Goal: Transaction & Acquisition: Purchase product/service

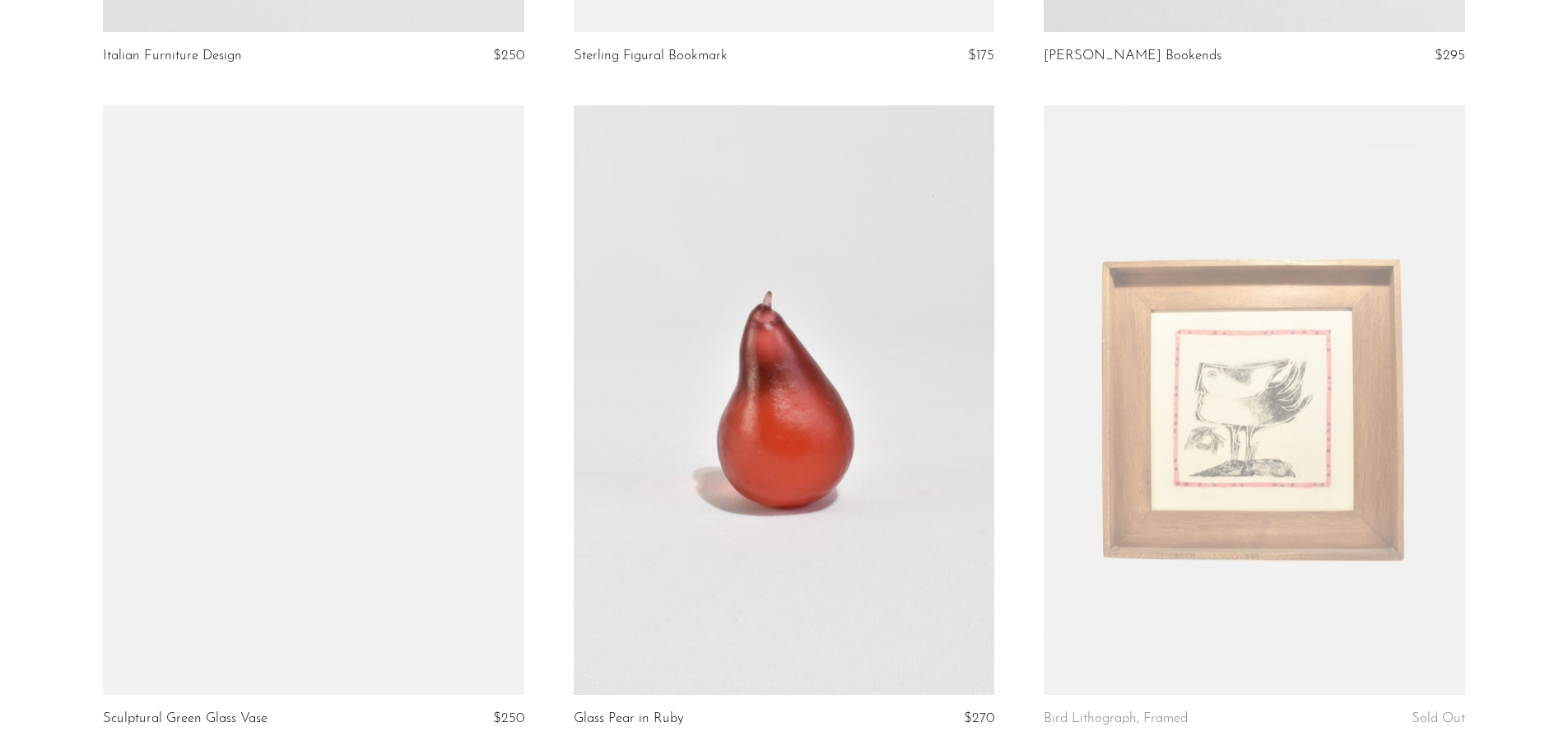
scroll to position [7573, 0]
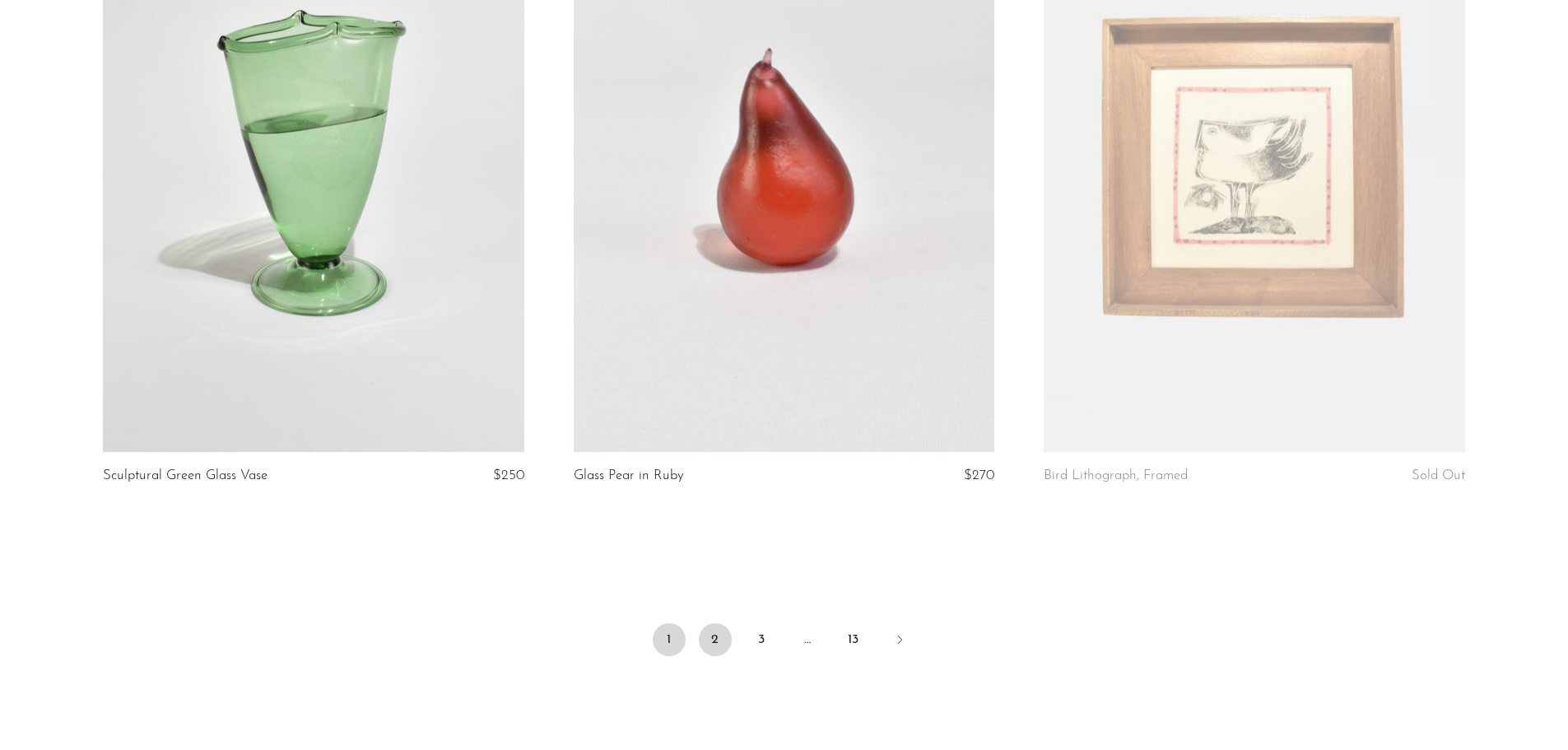
click at [716, 641] on link "2" at bounding box center [715, 639] width 33 height 33
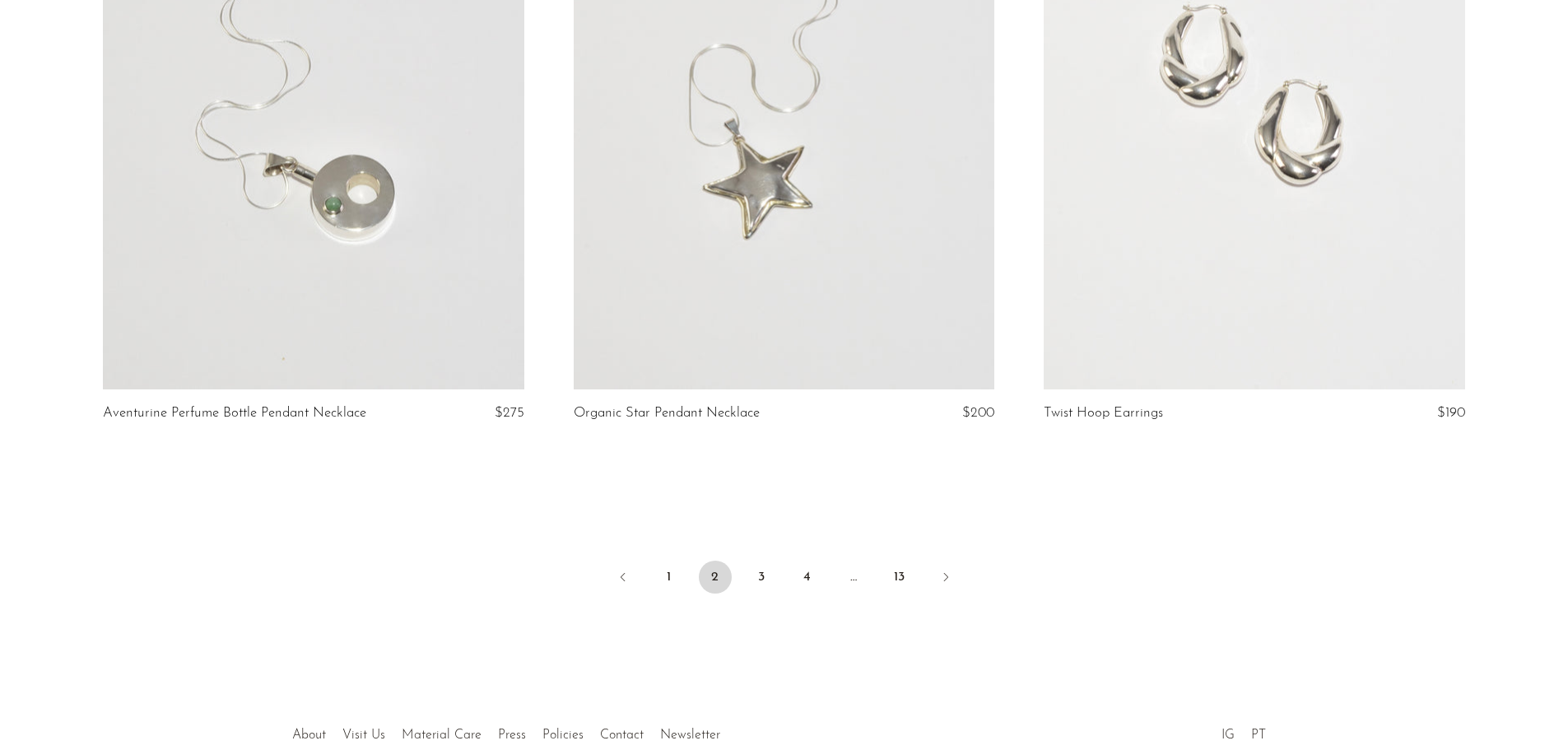
scroll to position [7655, 0]
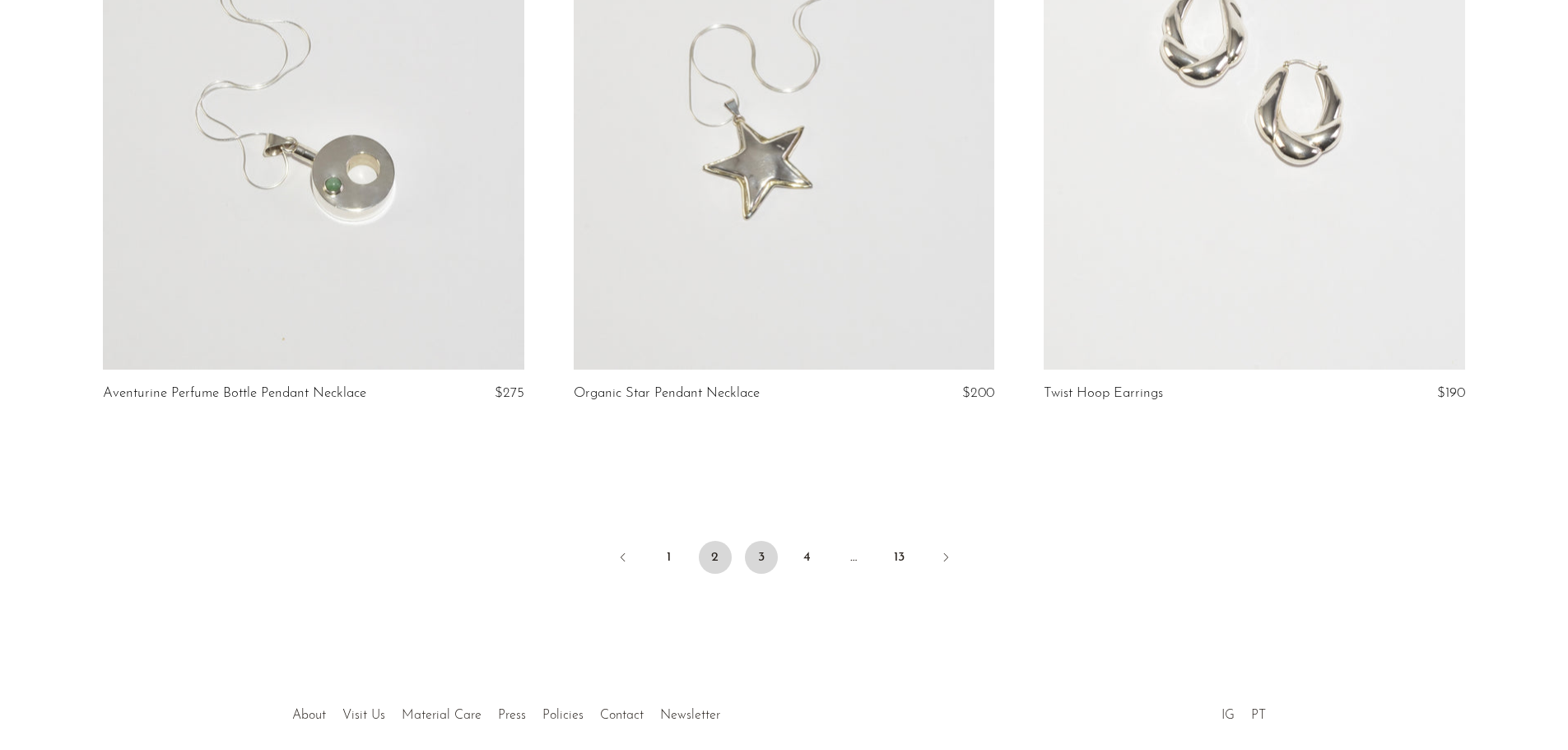
click at [766, 566] on link "3" at bounding box center [761, 557] width 33 height 33
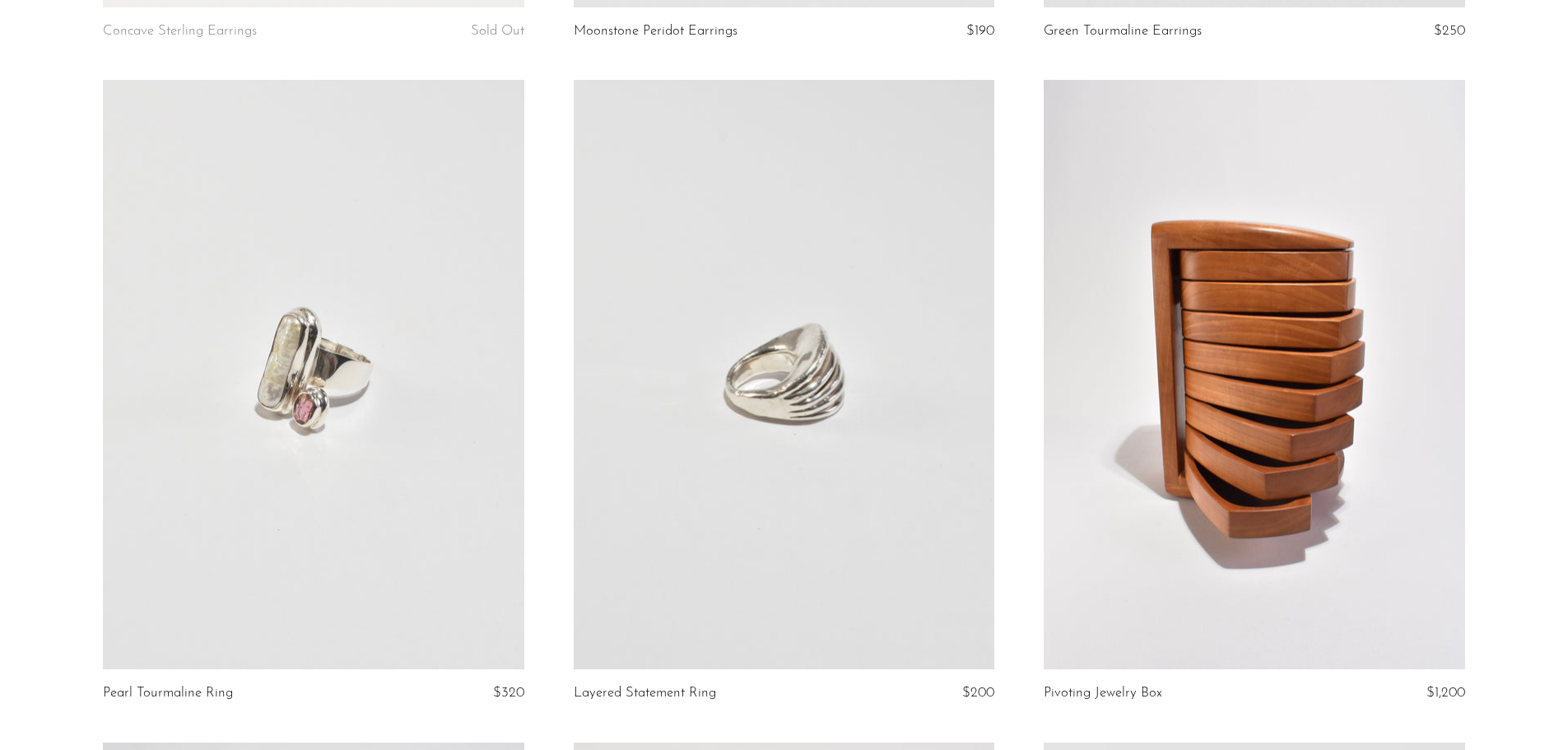
scroll to position [2223, 0]
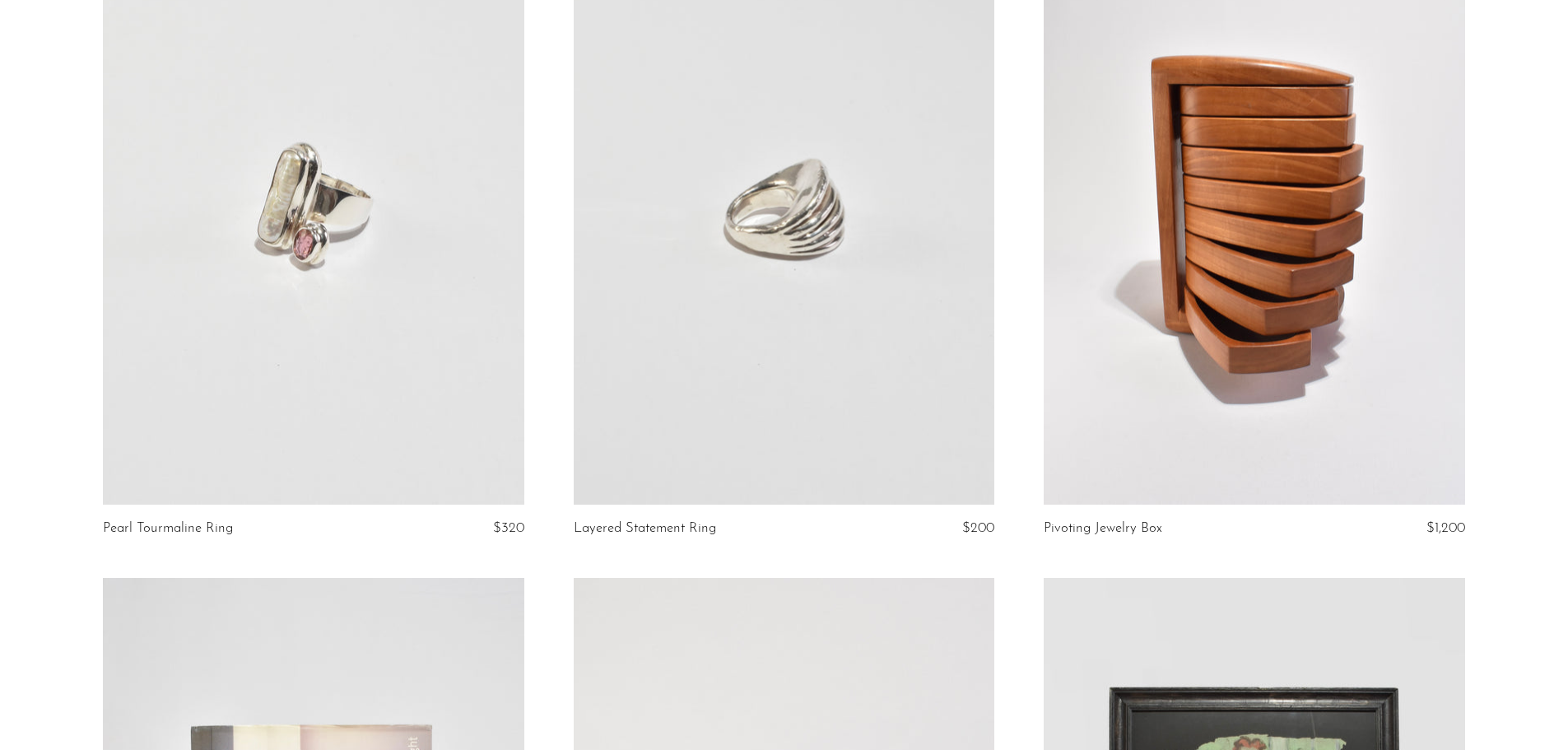
click at [284, 302] on link at bounding box center [313, 210] width 420 height 589
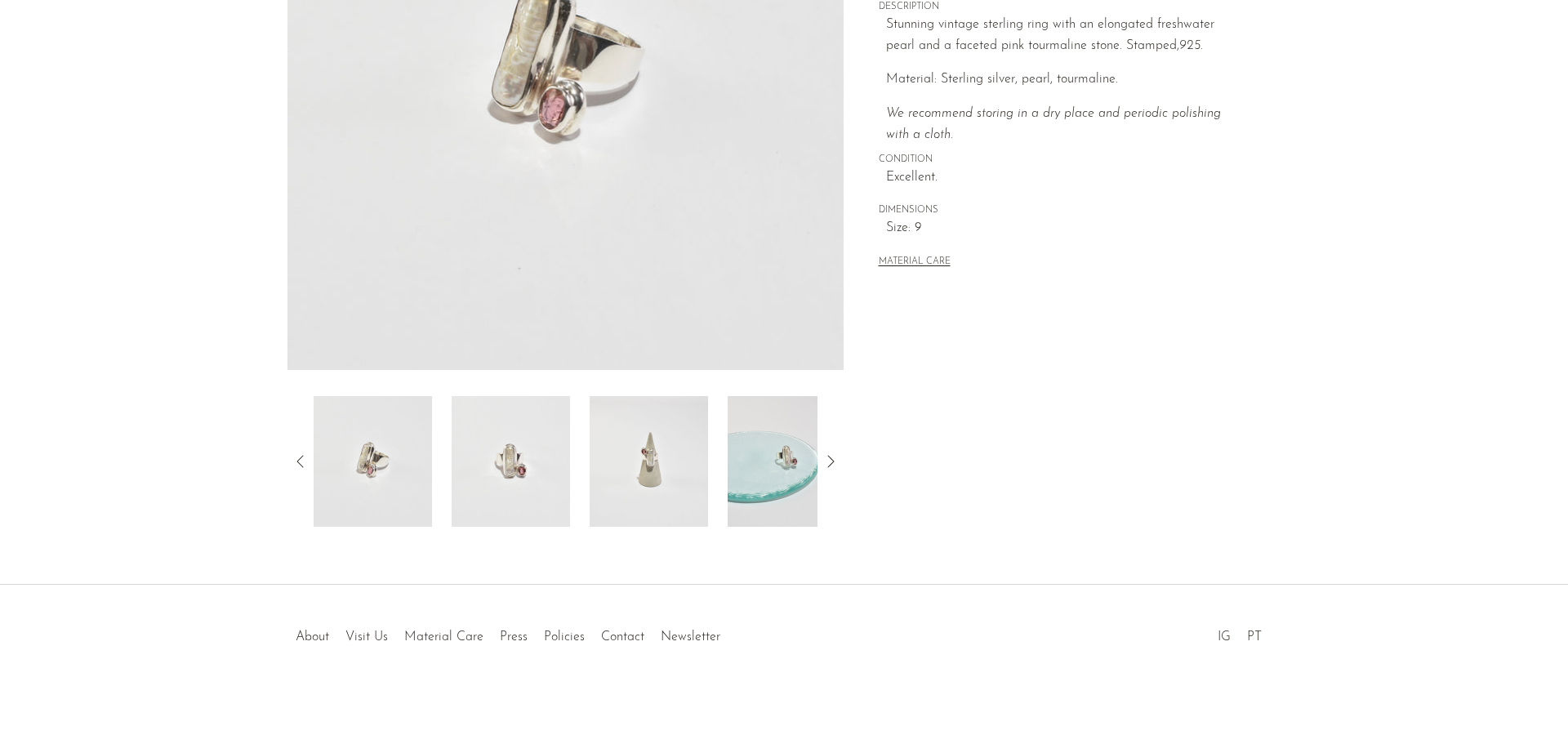
scroll to position [319, 0]
click at [615, 493] on img at bounding box center [649, 460] width 119 height 131
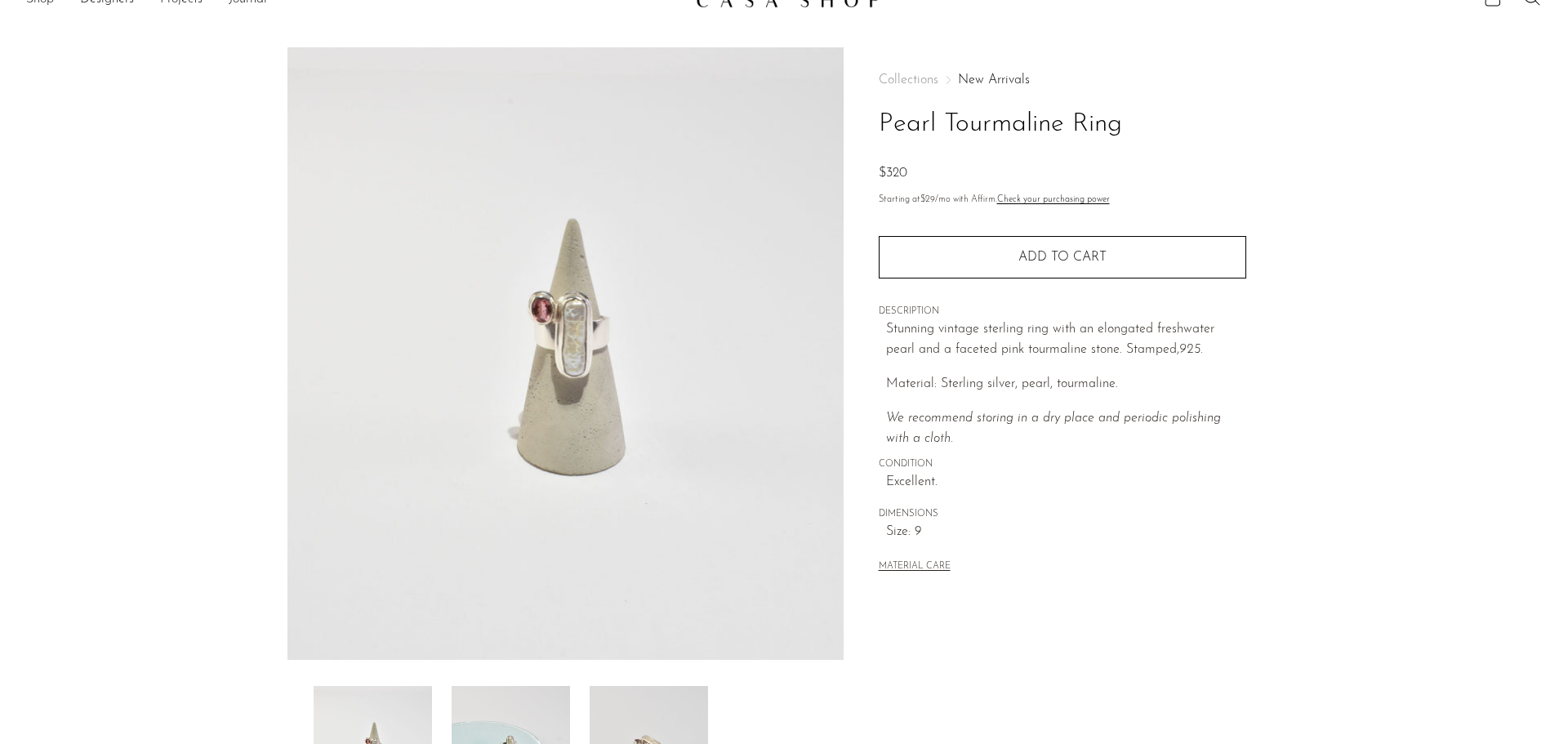
scroll to position [0, 0]
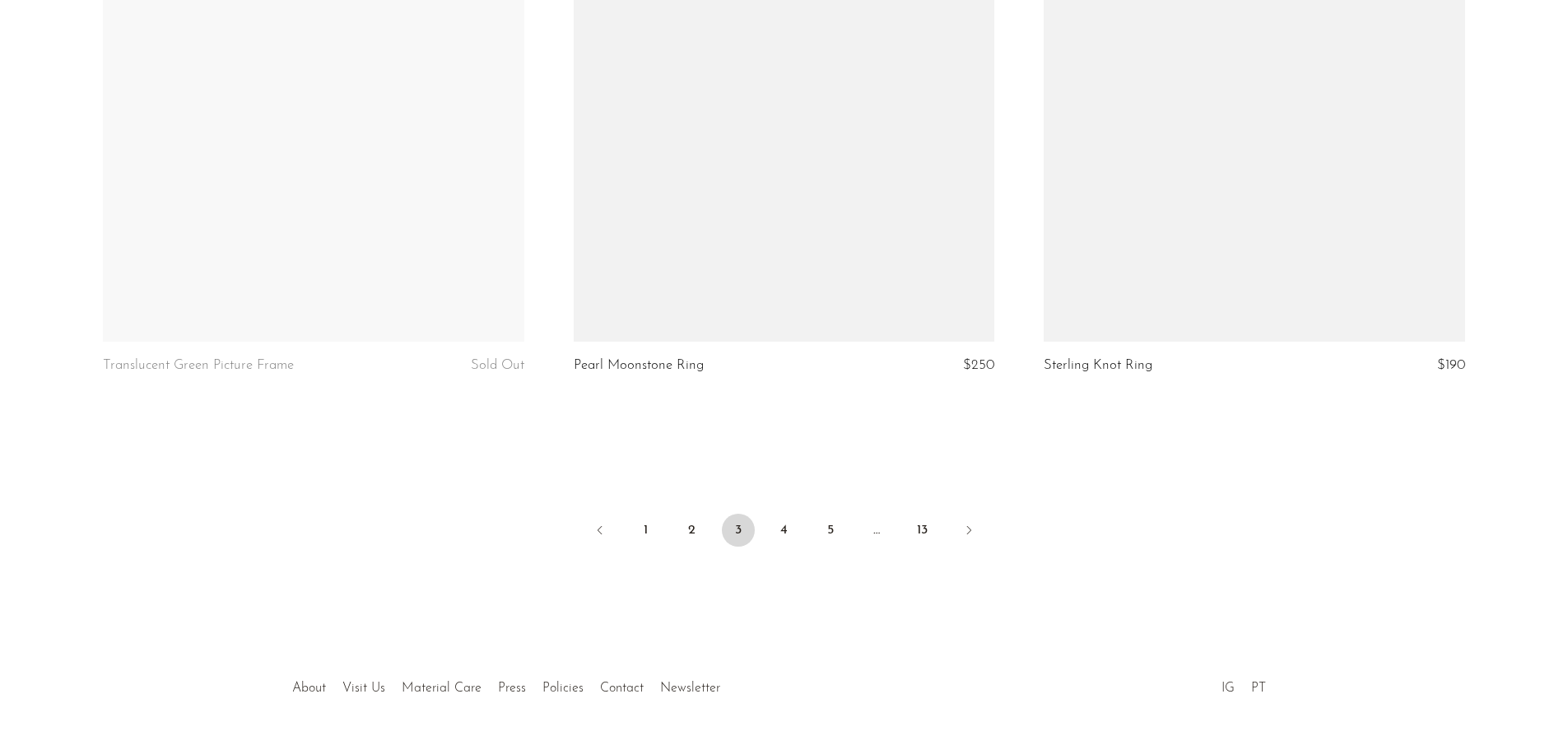
scroll to position [7731, 0]
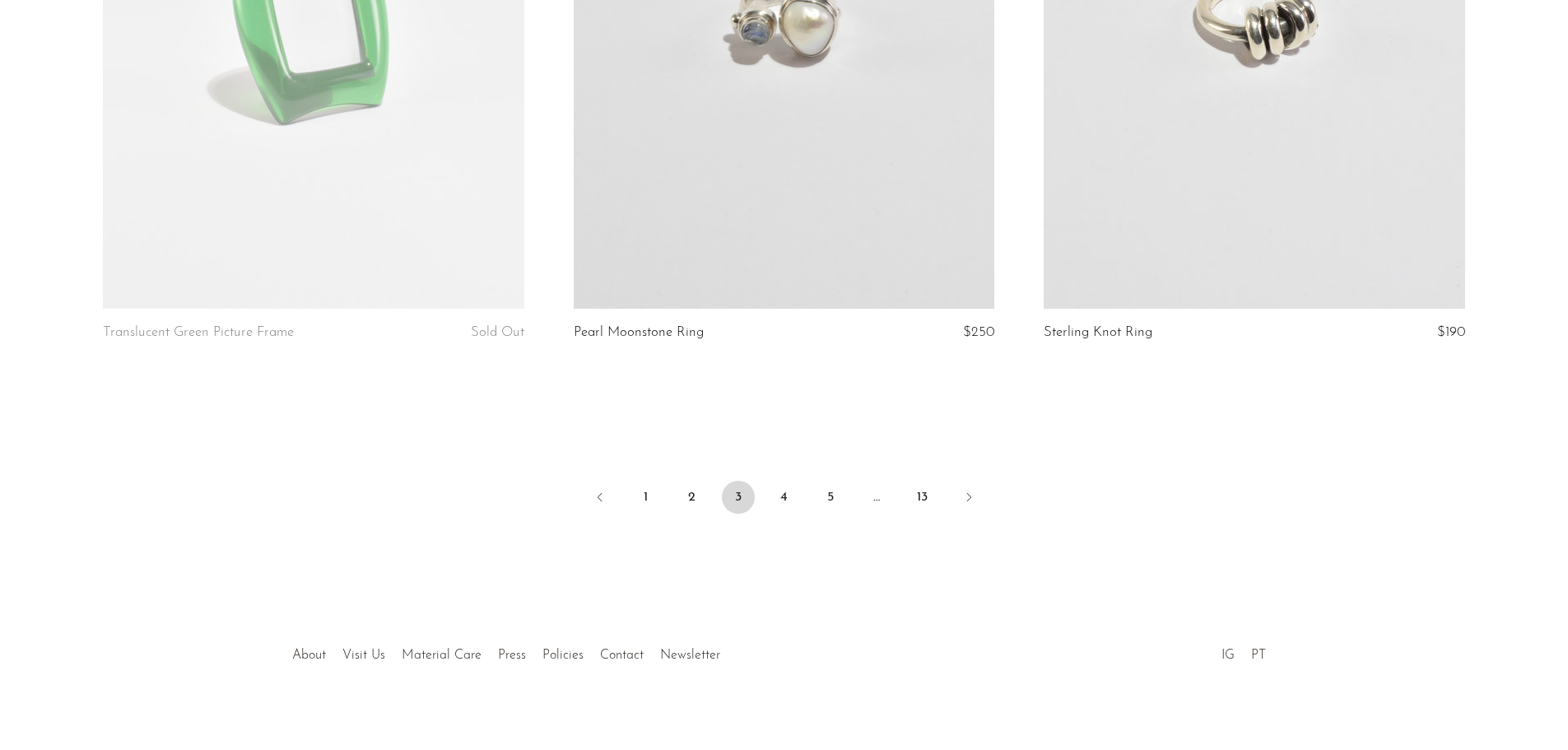
click at [750, 215] on link at bounding box center [784, 14] width 420 height 589
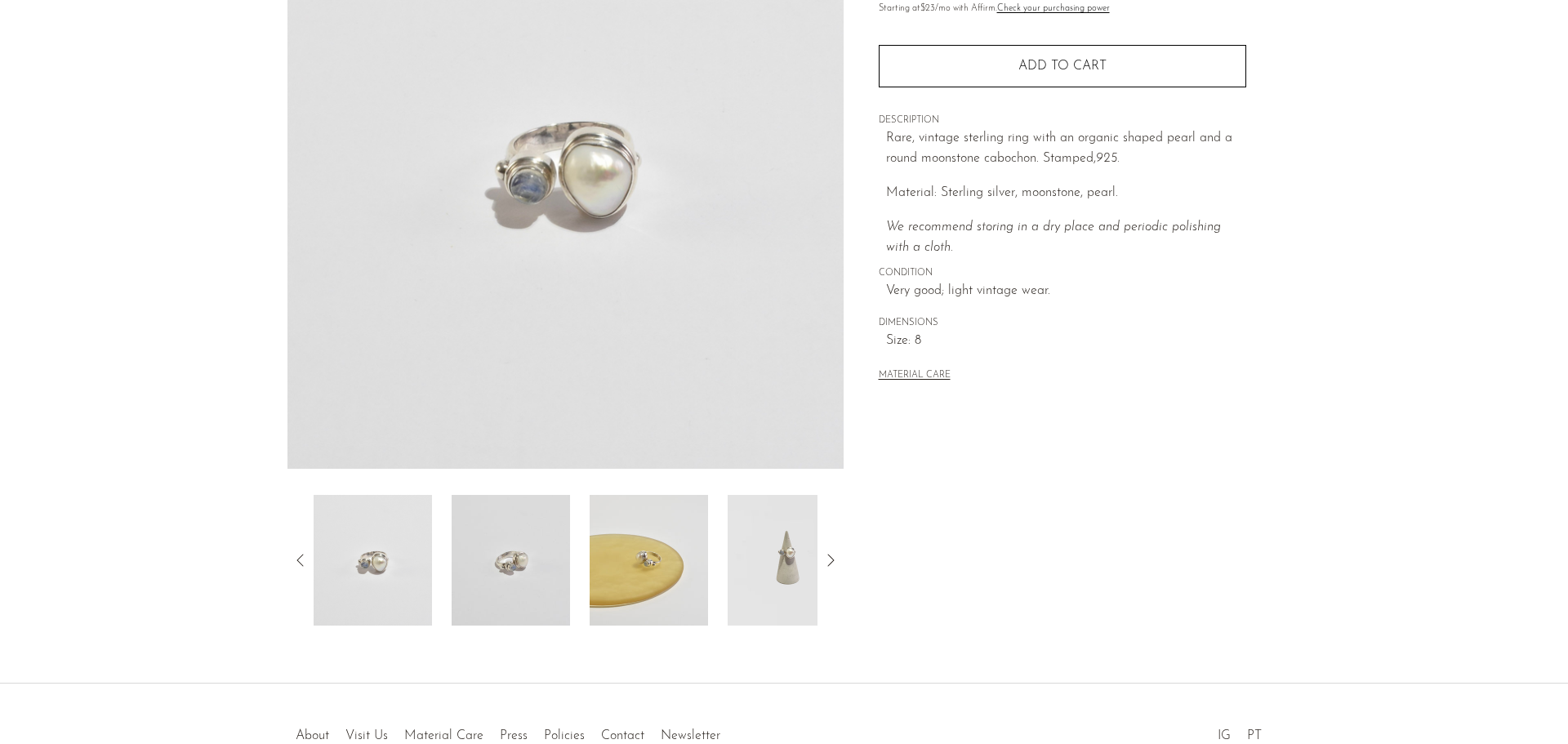
scroll to position [245, 0]
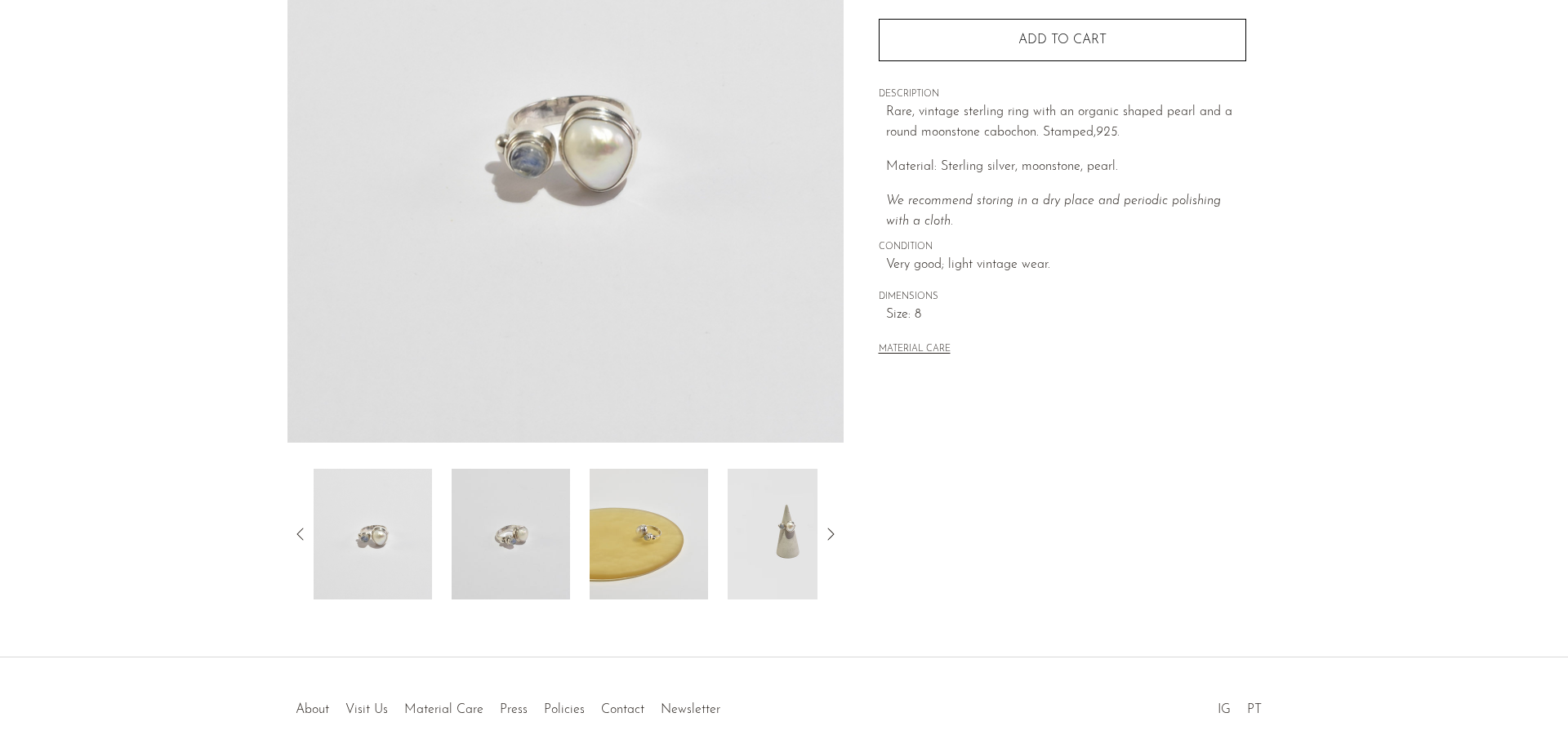
click at [791, 557] on img at bounding box center [787, 534] width 119 height 131
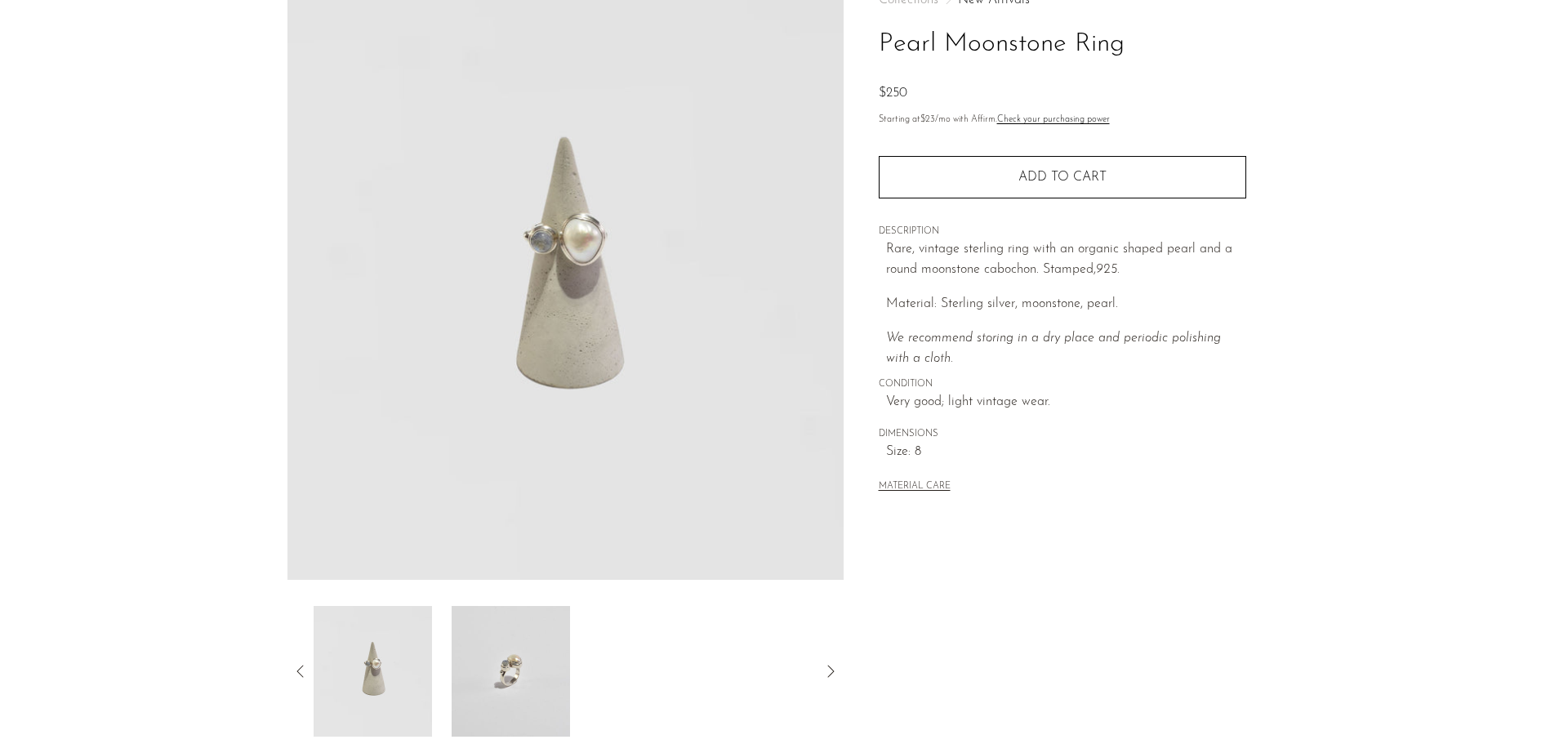
scroll to position [82, 0]
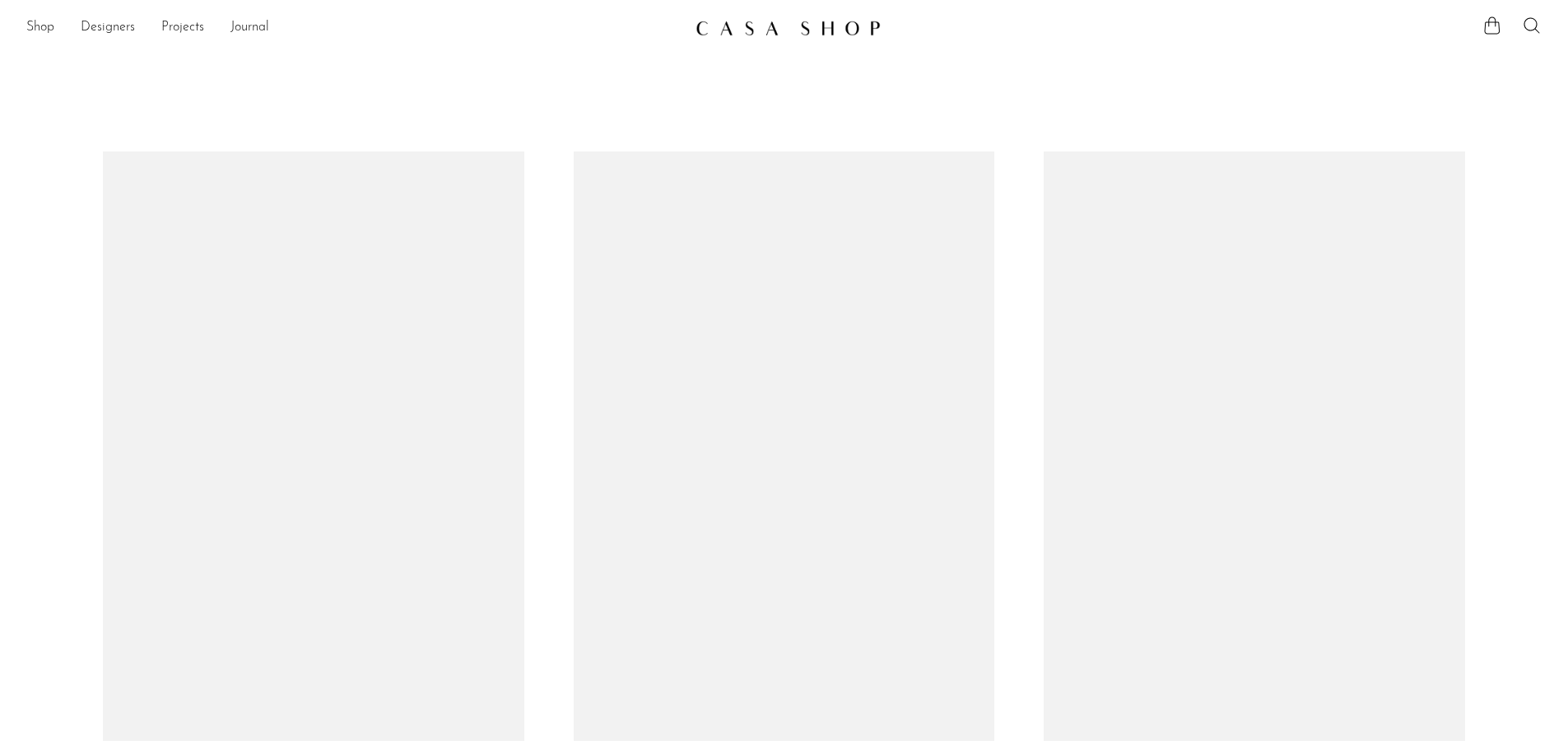
scroll to position [7731, 0]
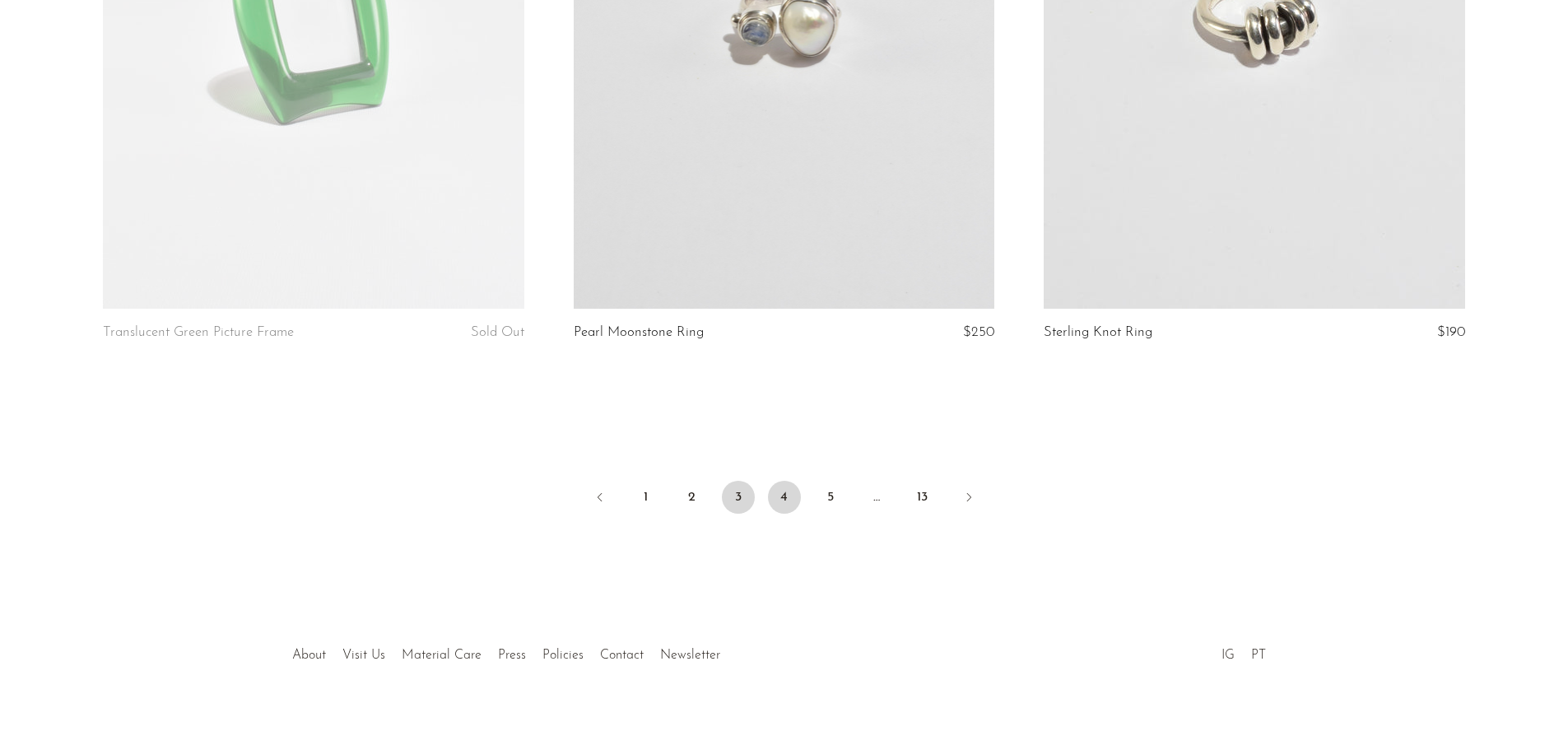
click at [777, 484] on link "4" at bounding box center [784, 497] width 33 height 33
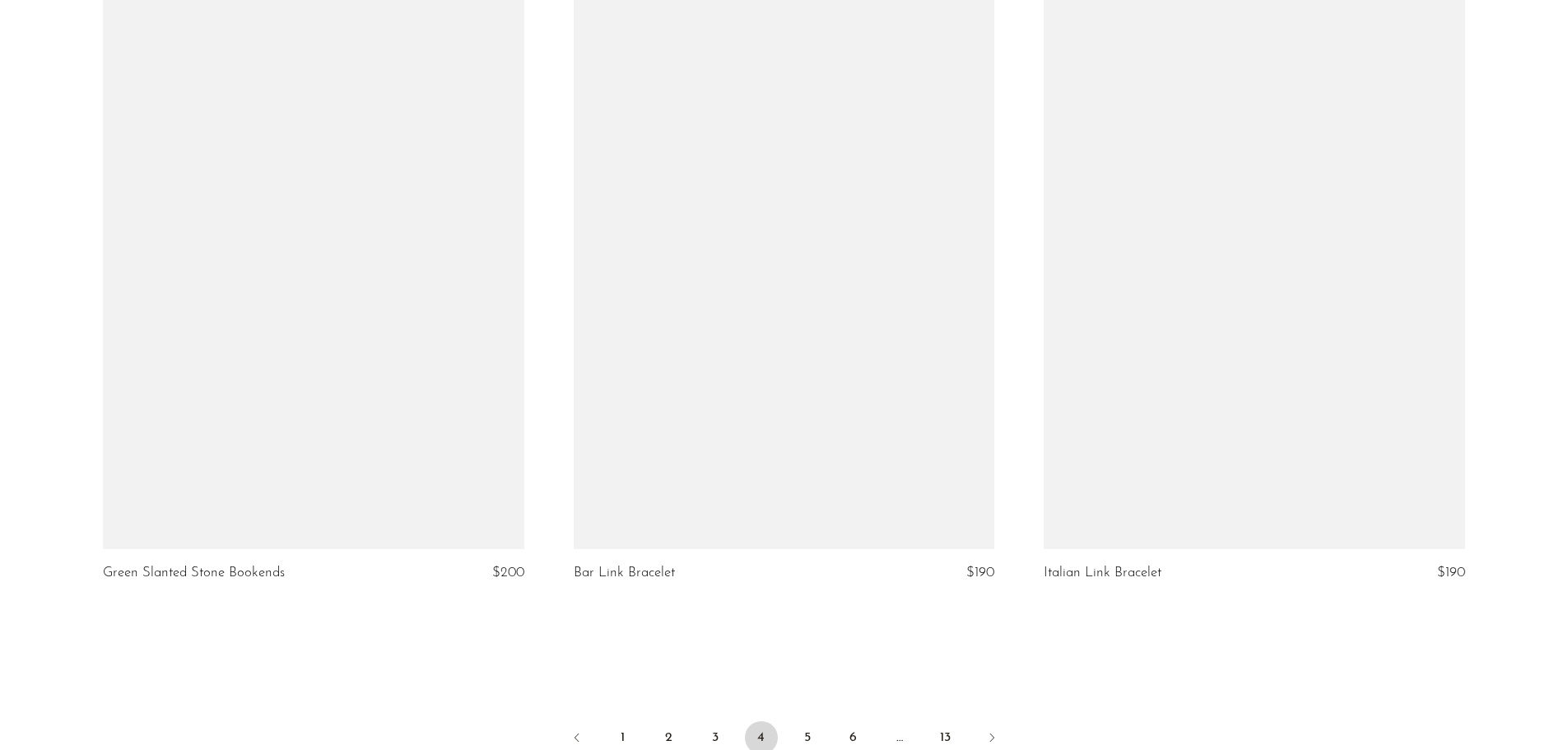
scroll to position [7731, 0]
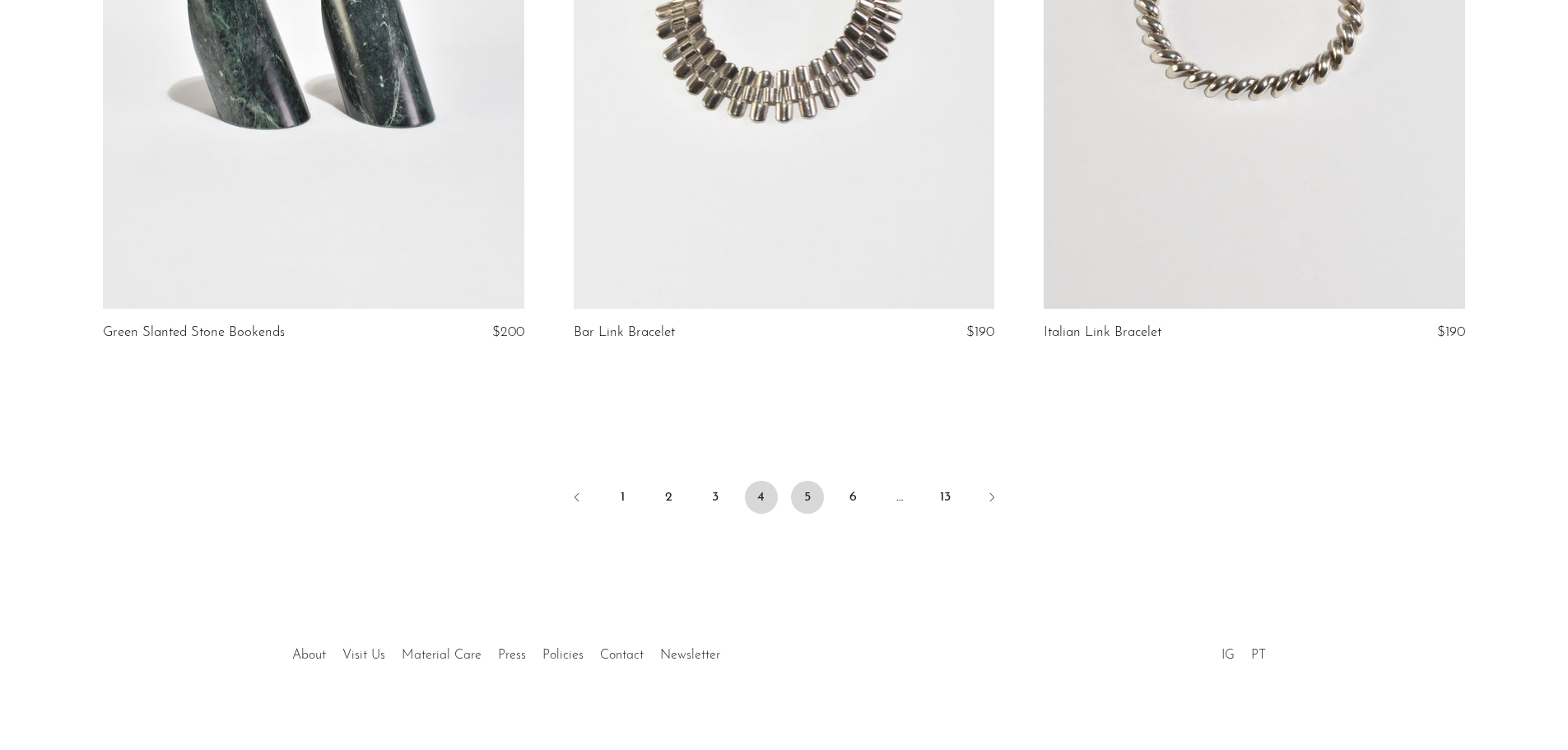
click at [800, 481] on link "5" at bounding box center [807, 497] width 33 height 33
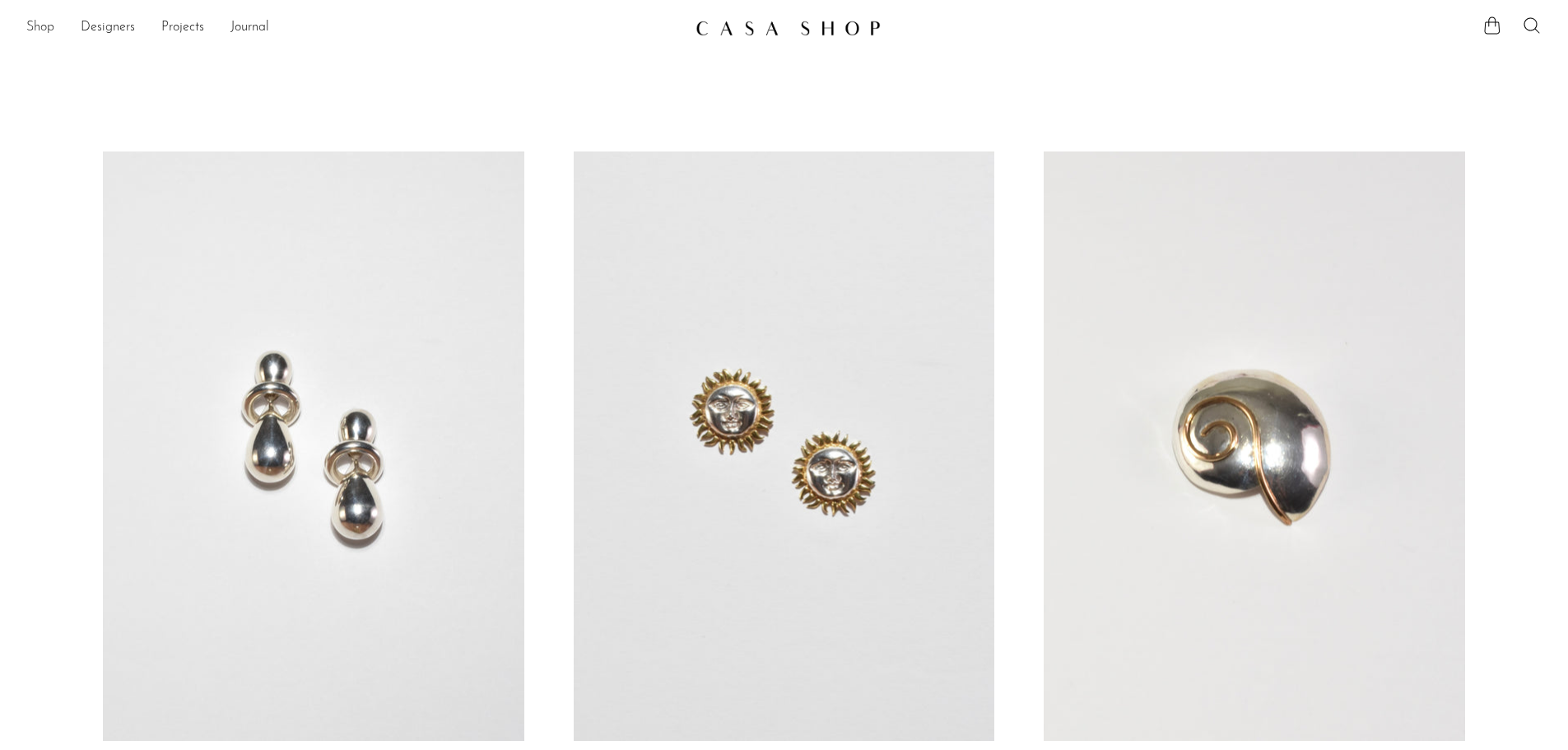
click at [37, 29] on link "Shop" at bounding box center [40, 28] width 28 height 21
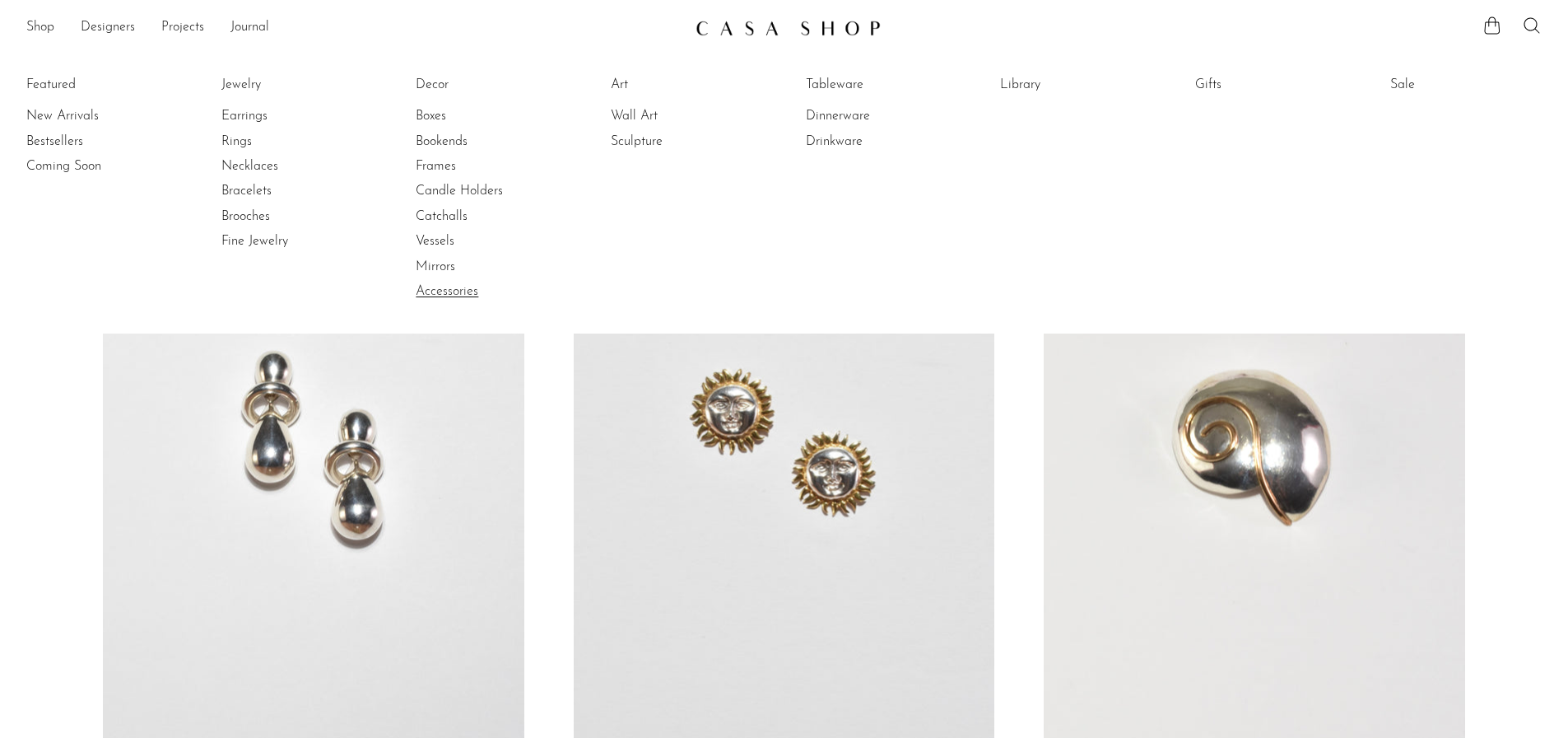
click at [458, 293] on link "Accessories" at bounding box center [478, 291] width 123 height 18
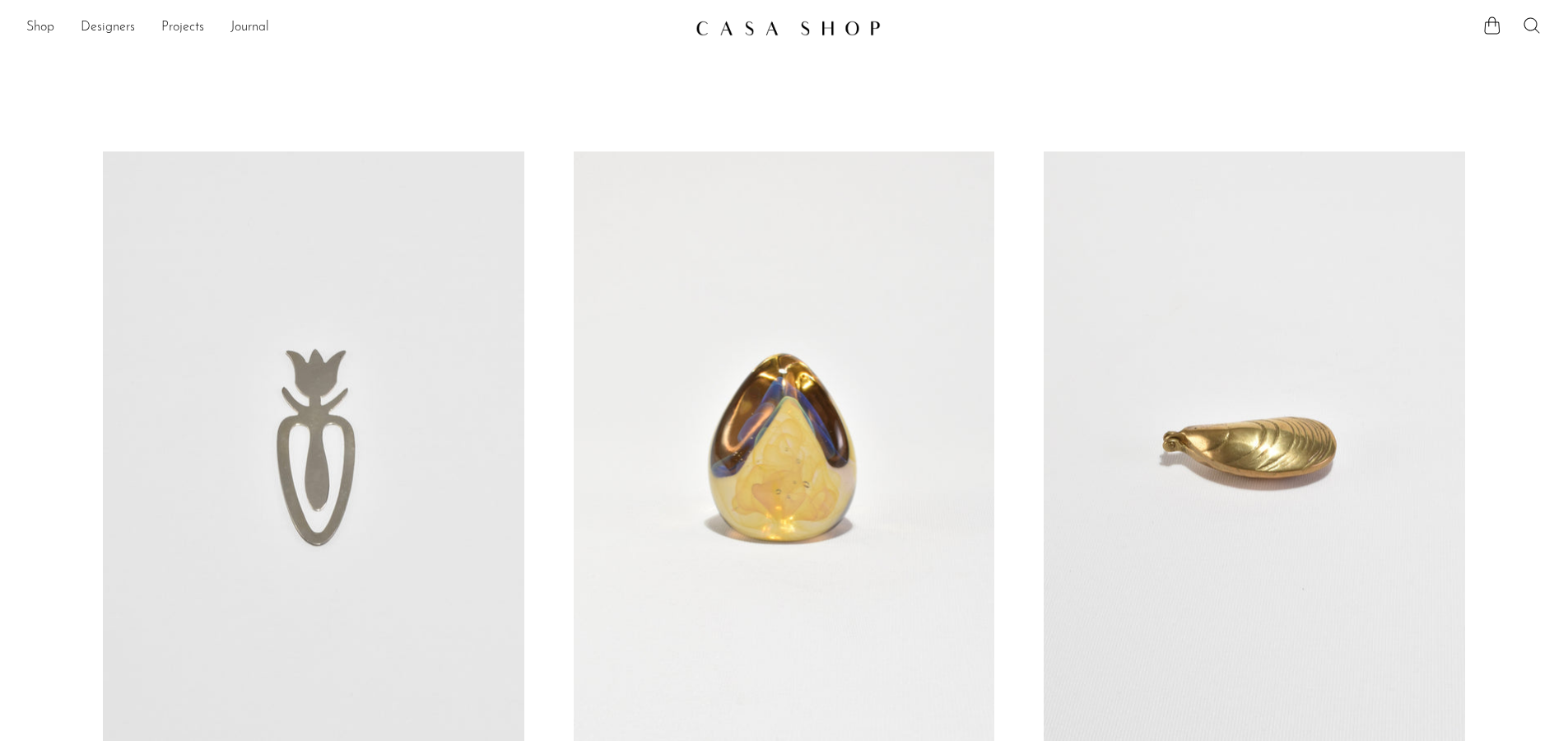
click at [1530, 24] on icon at bounding box center [1532, 25] width 19 height 19
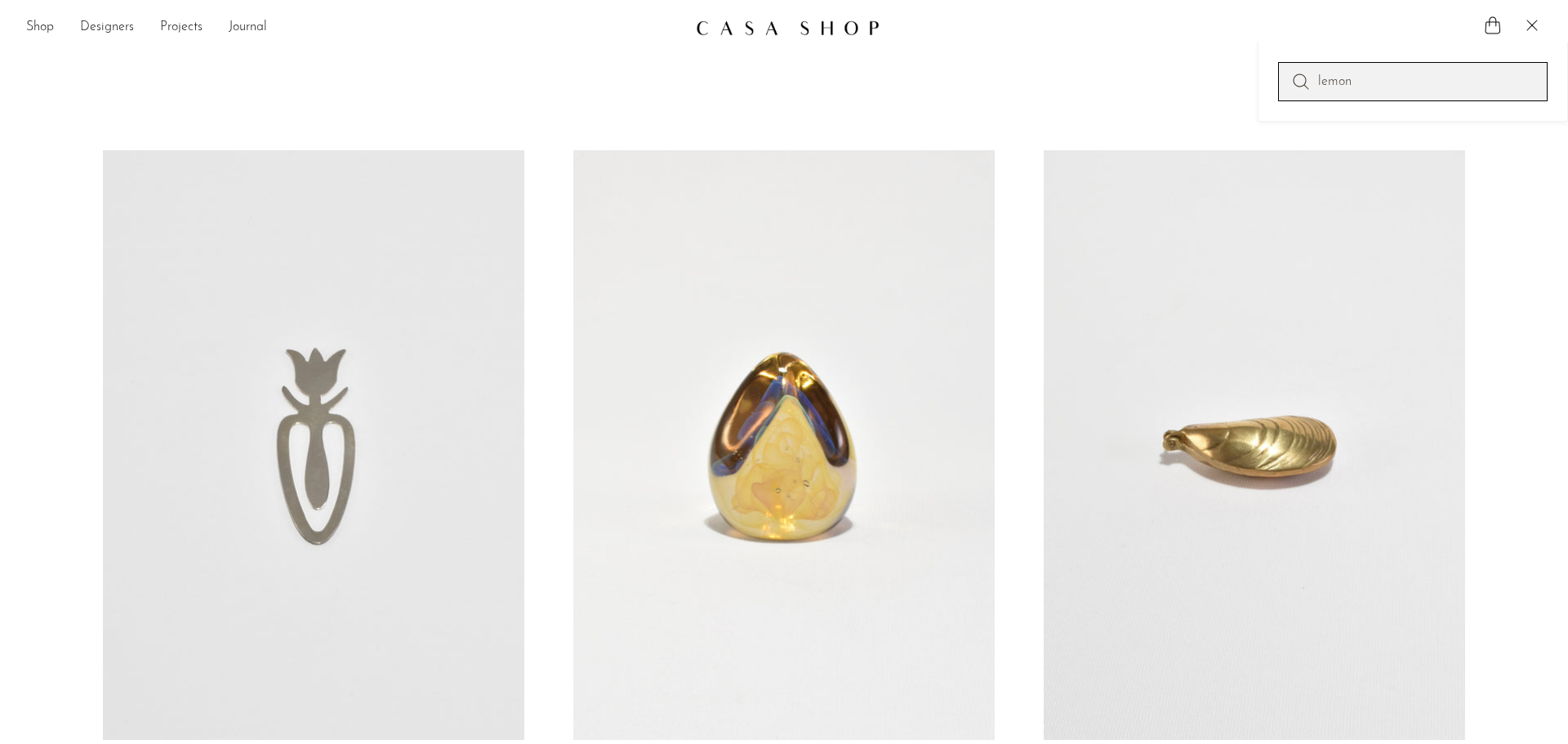
type input "lemon"
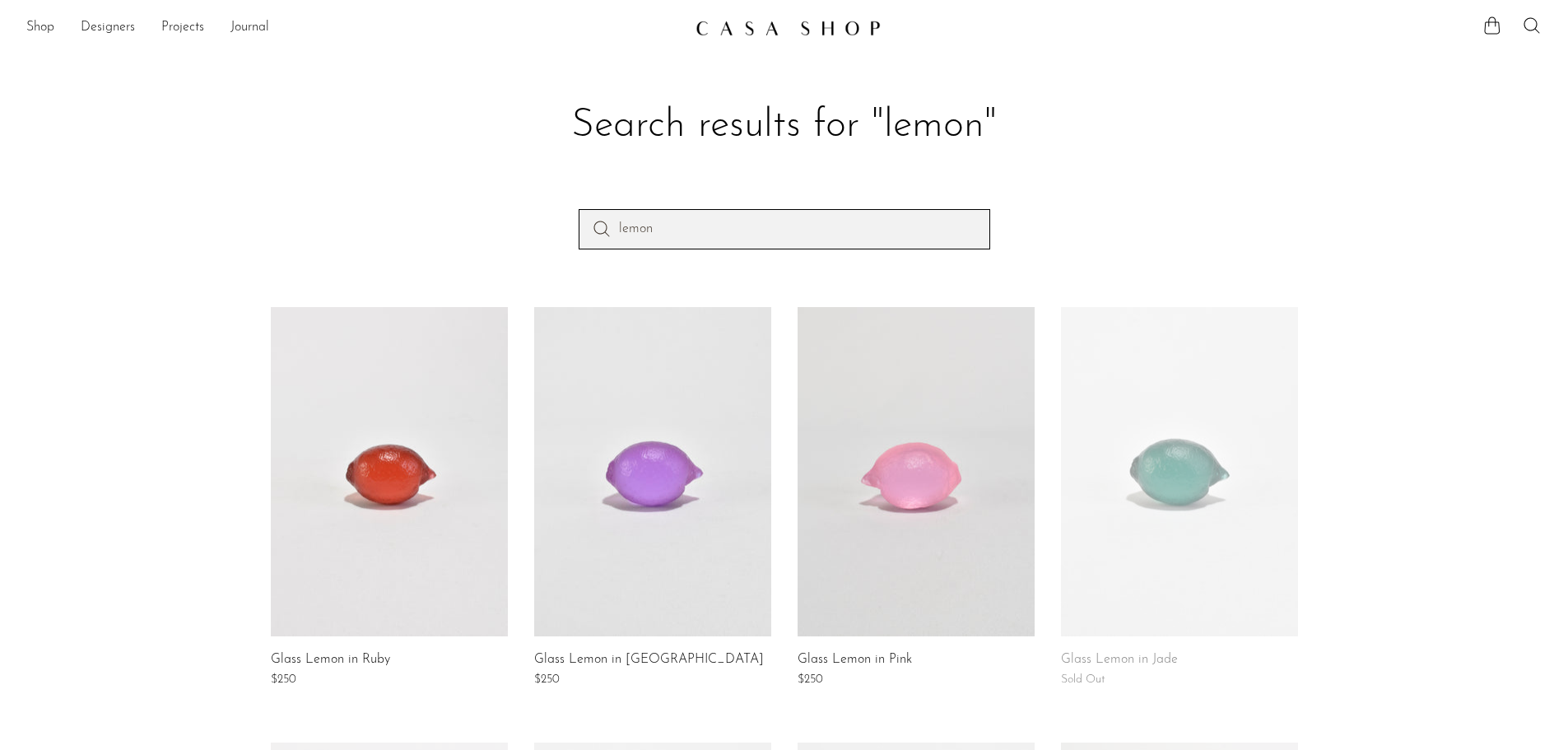
drag, startPoint x: 675, startPoint y: 220, endPoint x: 617, endPoint y: 223, distance: 58.1
click at [617, 223] on input "lemon" at bounding box center [784, 229] width 412 height 40
type input "pear"
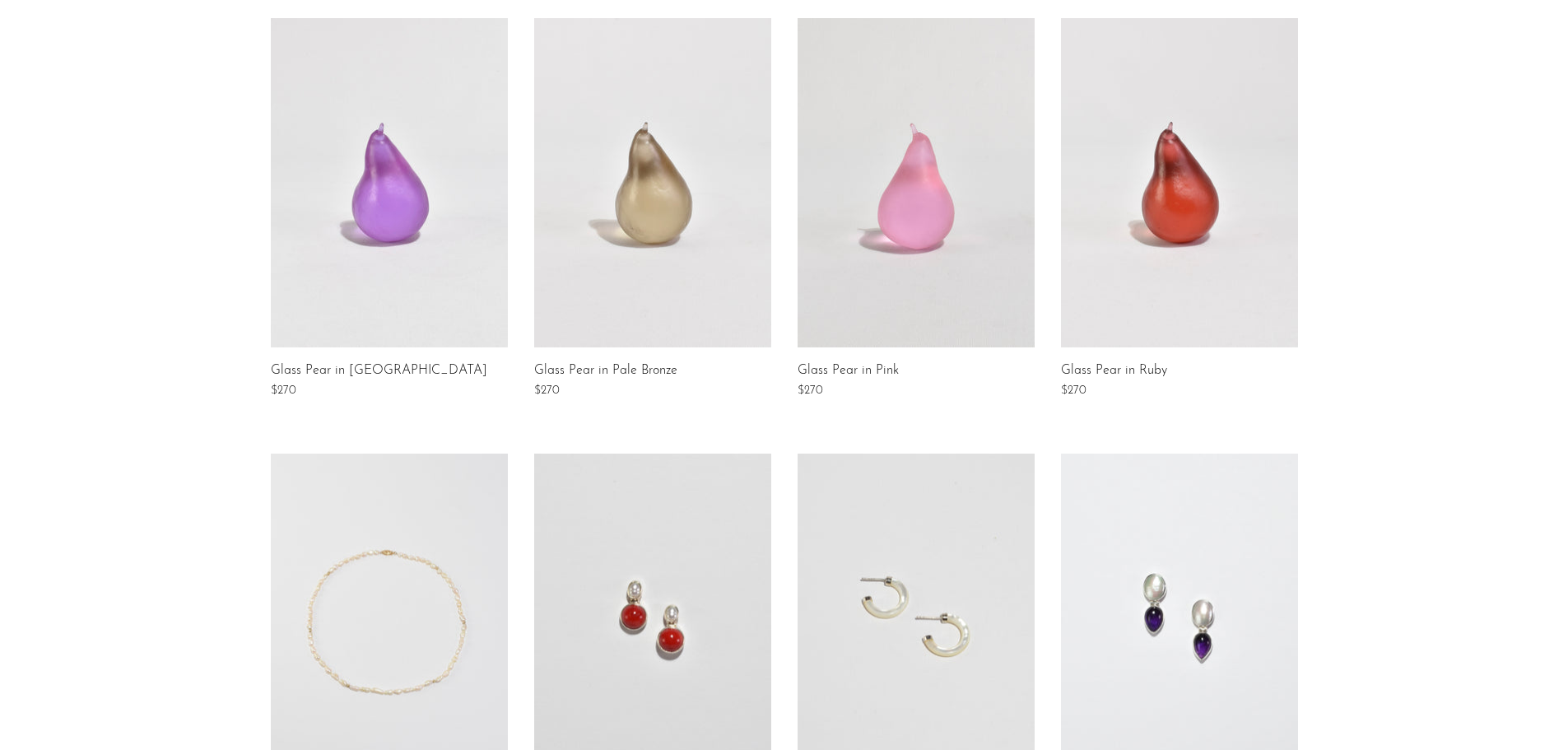
scroll to position [247, 0]
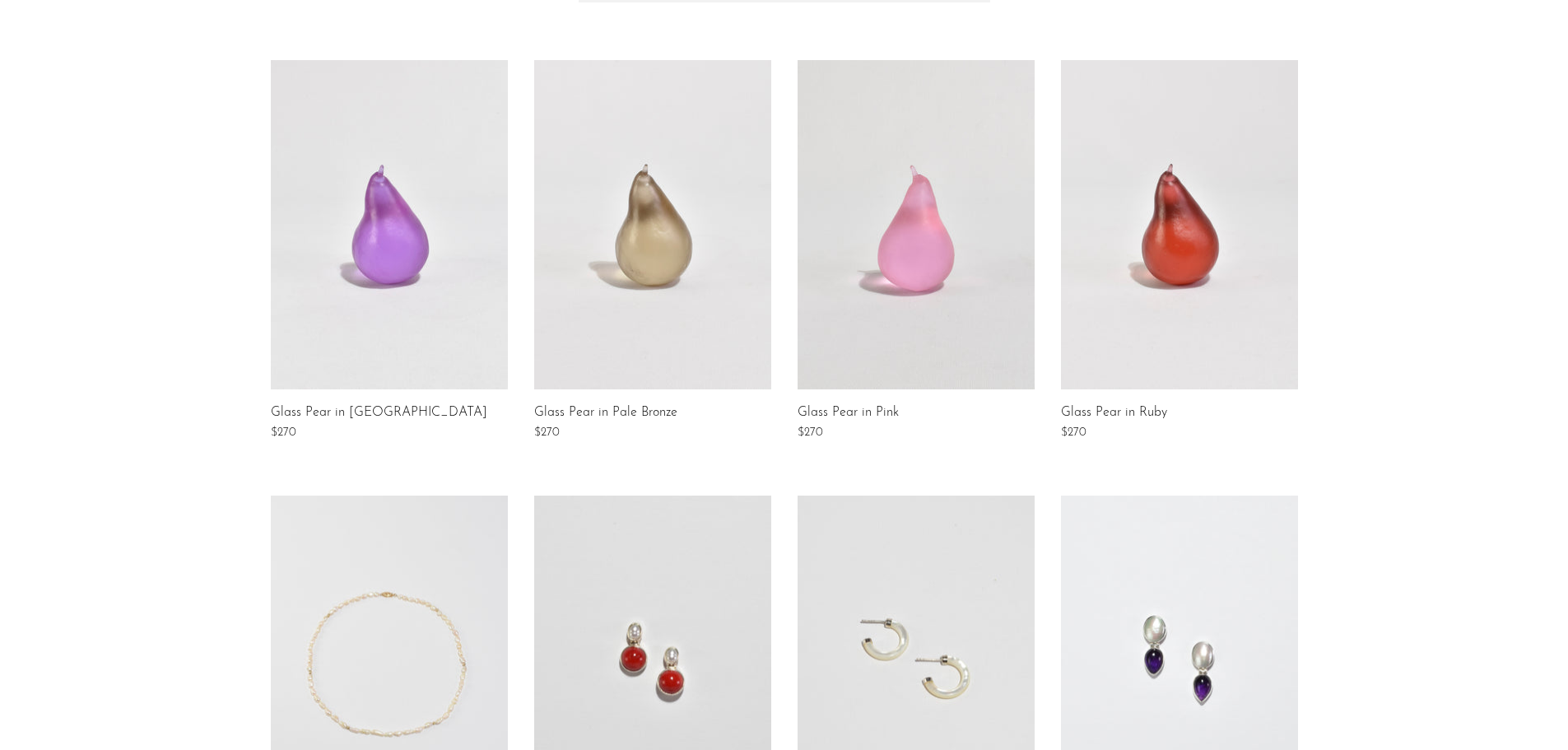
click at [643, 299] on link at bounding box center [653, 224] width 237 height 329
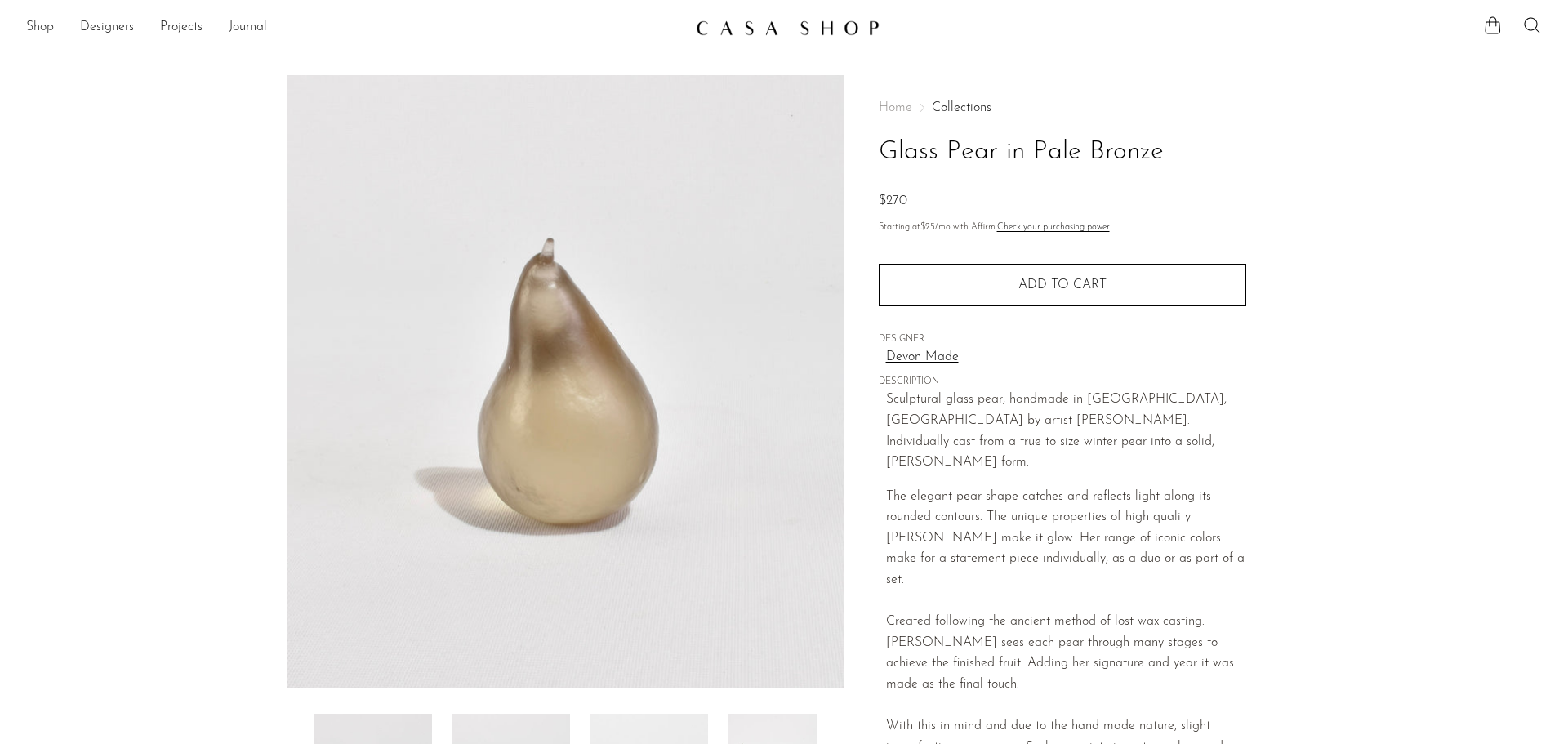
click at [51, 24] on link "Shop" at bounding box center [40, 28] width 28 height 21
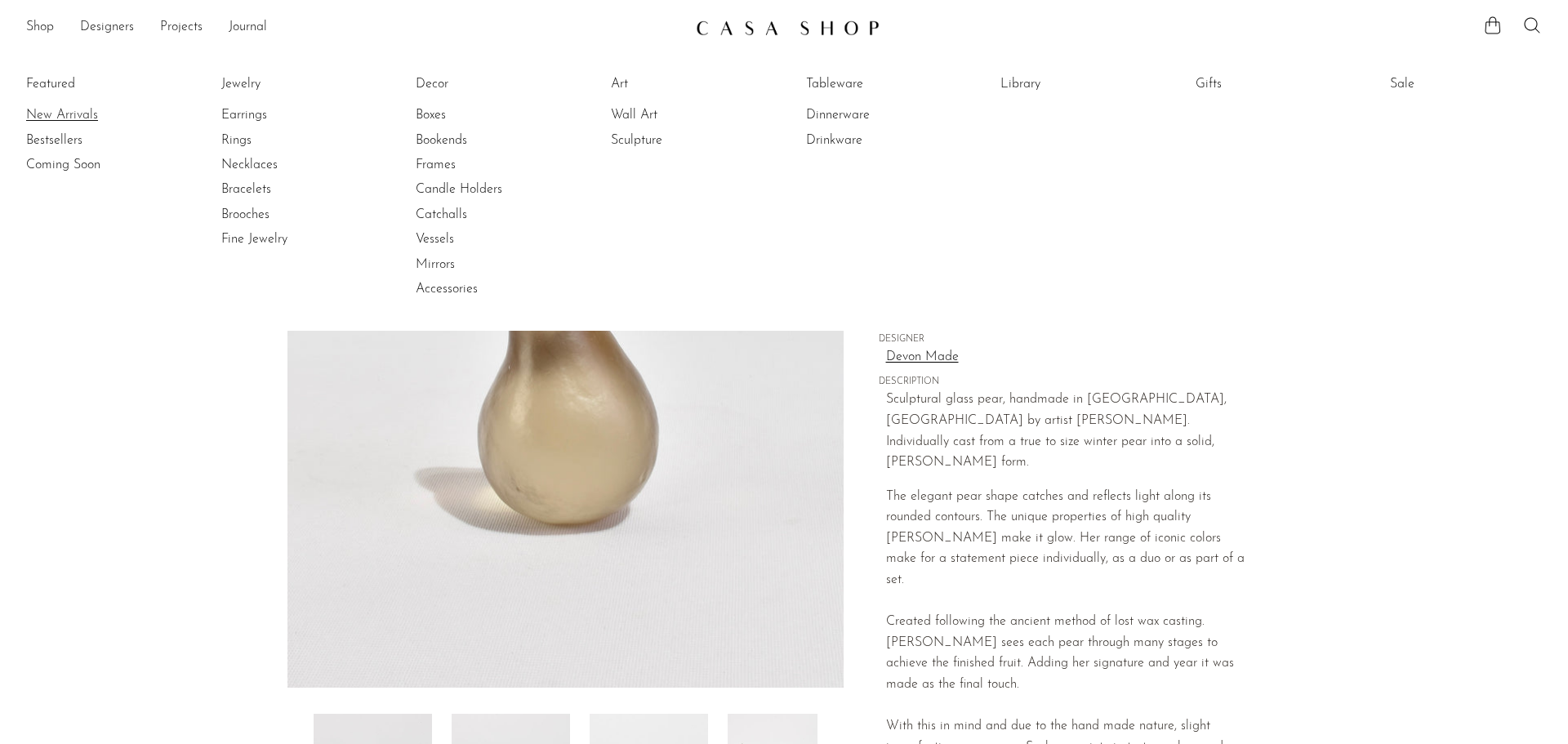
click at [65, 111] on link "New Arrivals" at bounding box center [87, 115] width 122 height 18
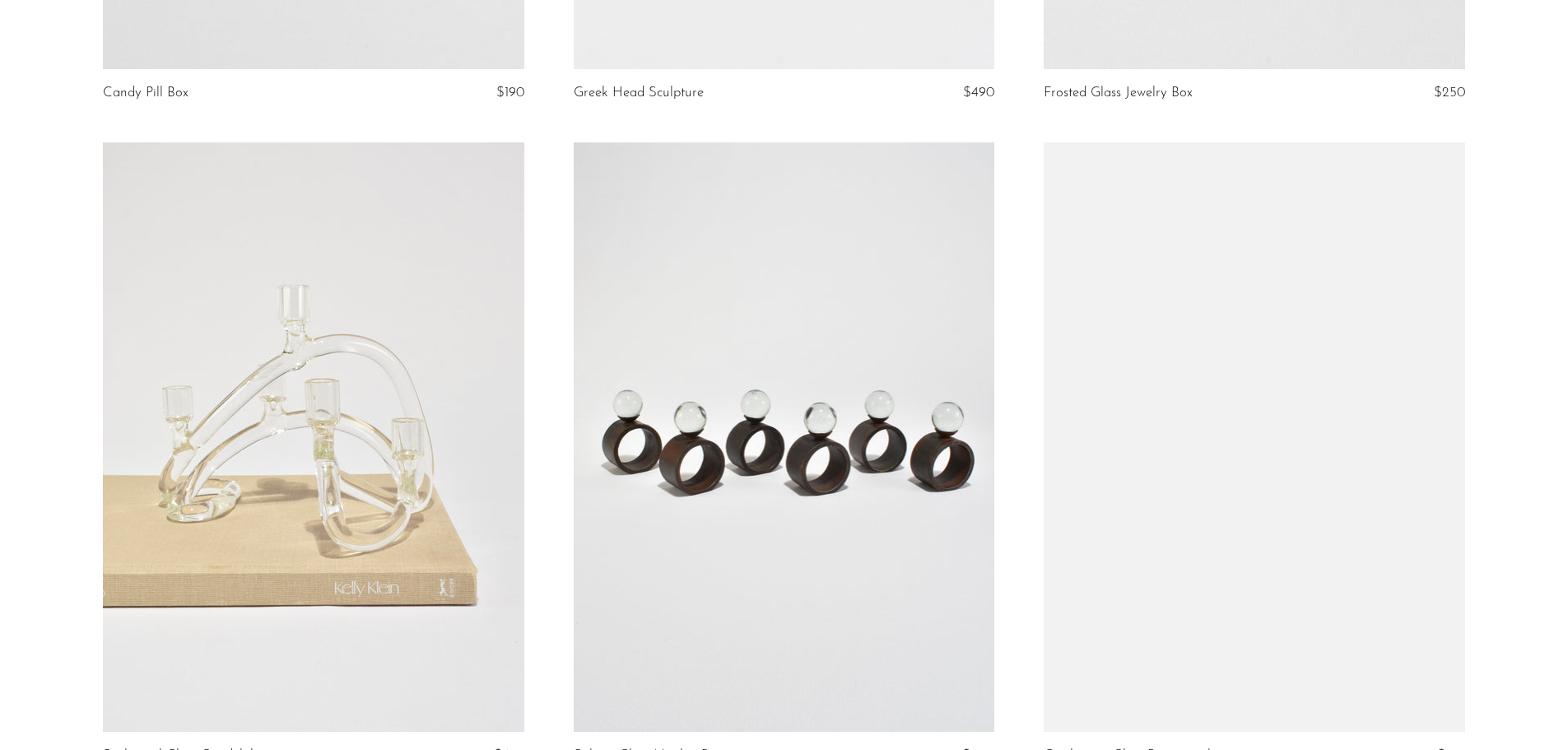
scroll to position [5515, 0]
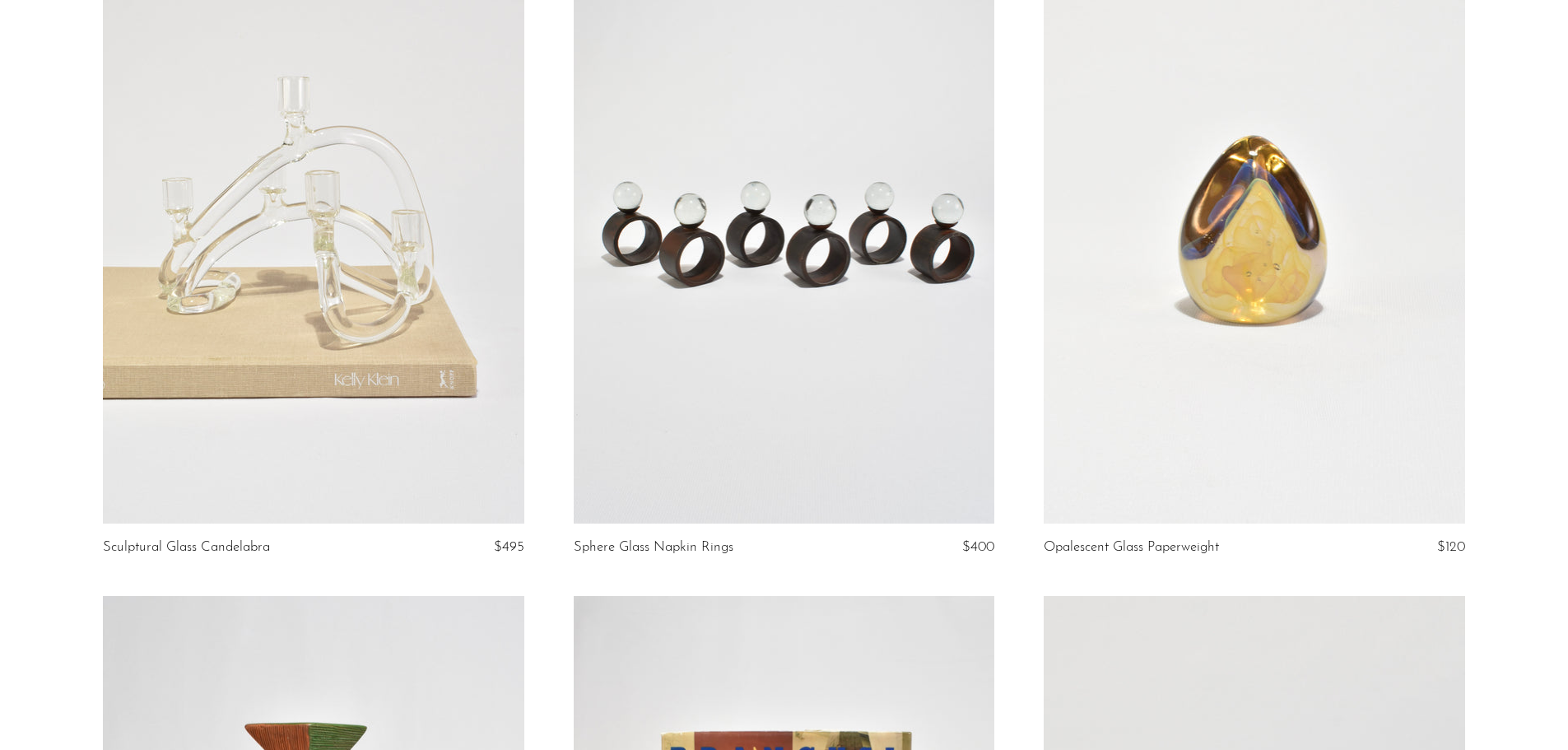
click at [839, 295] on link at bounding box center [784, 229] width 420 height 589
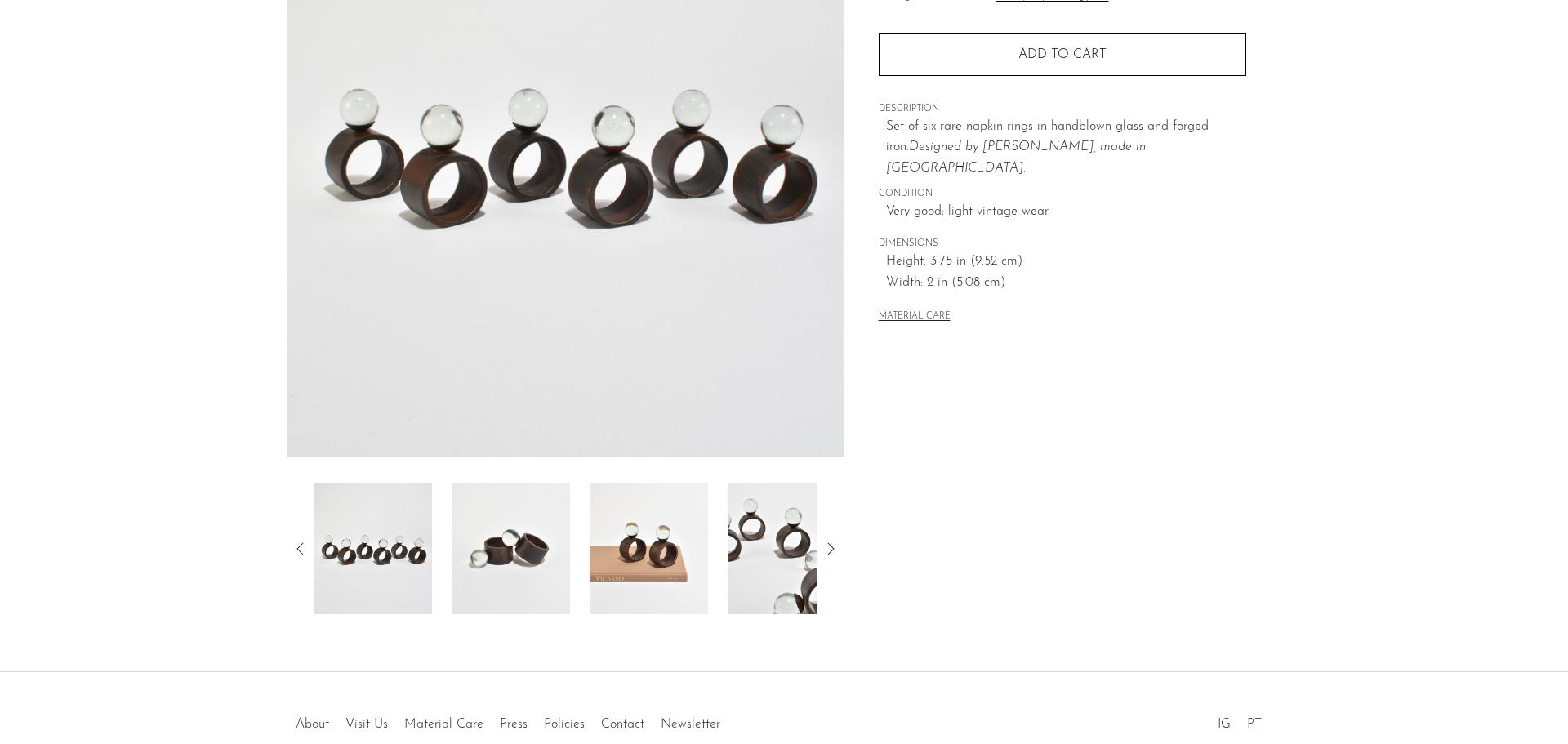
scroll to position [245, 0]
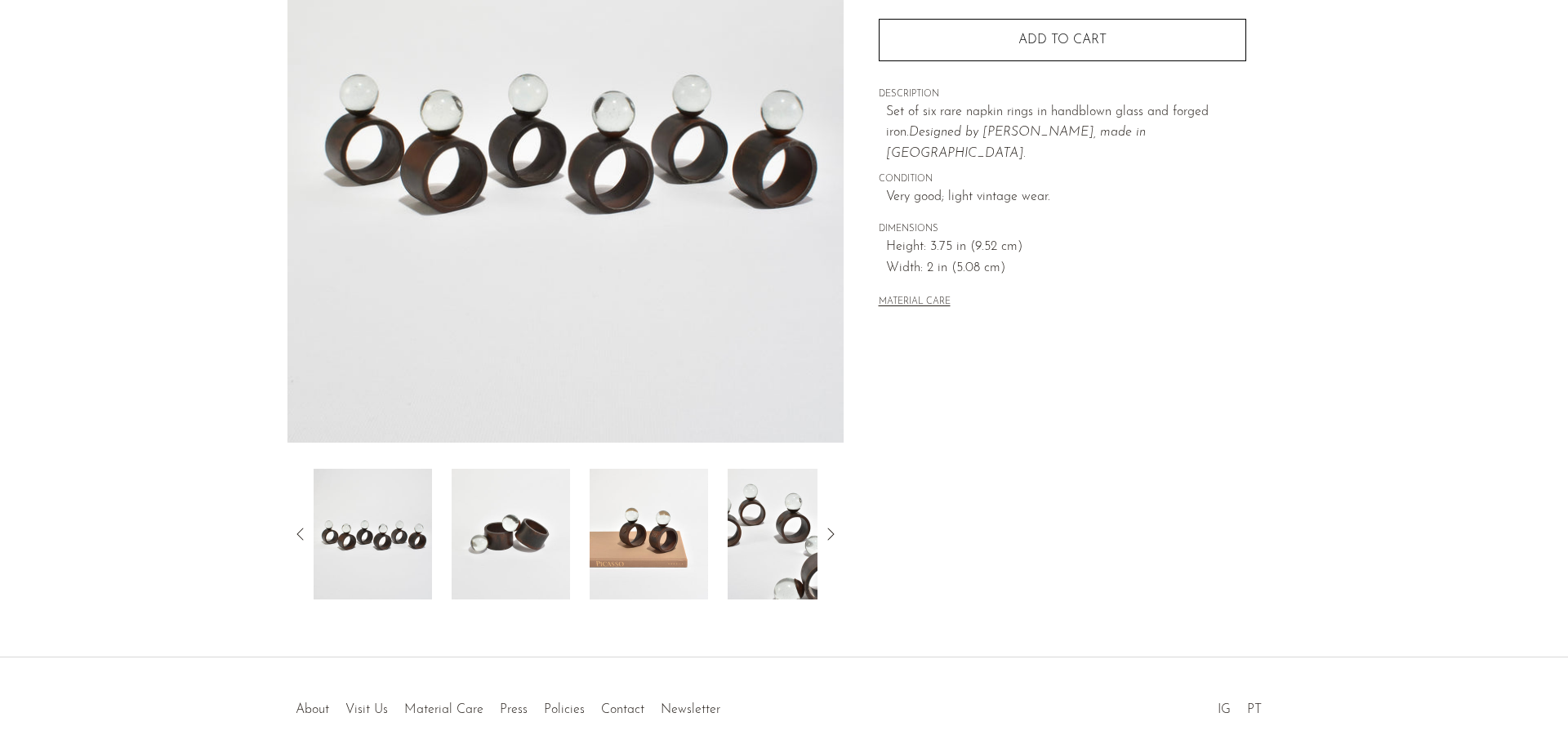
click at [828, 536] on icon at bounding box center [831, 534] width 19 height 19
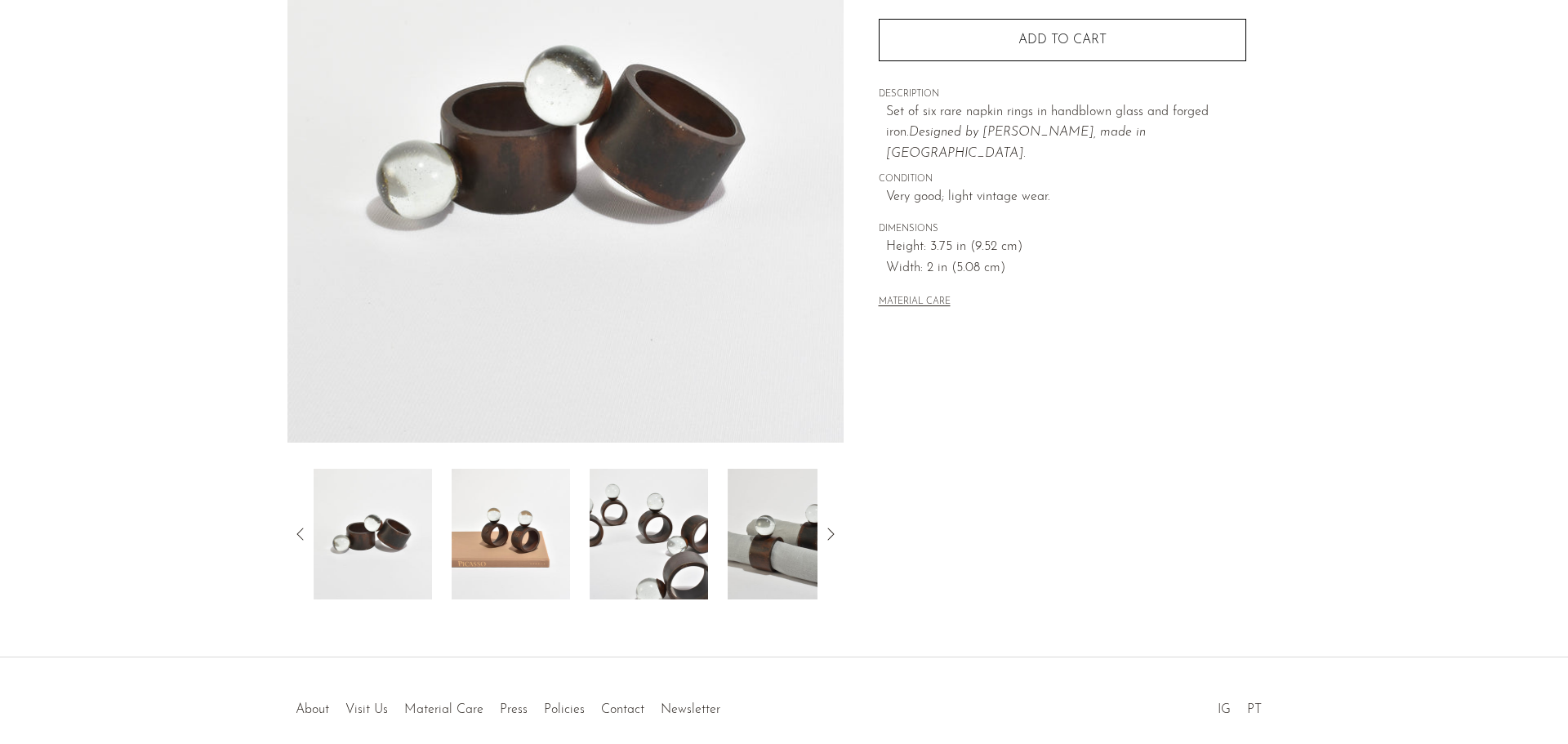
click at [828, 536] on icon at bounding box center [831, 534] width 19 height 19
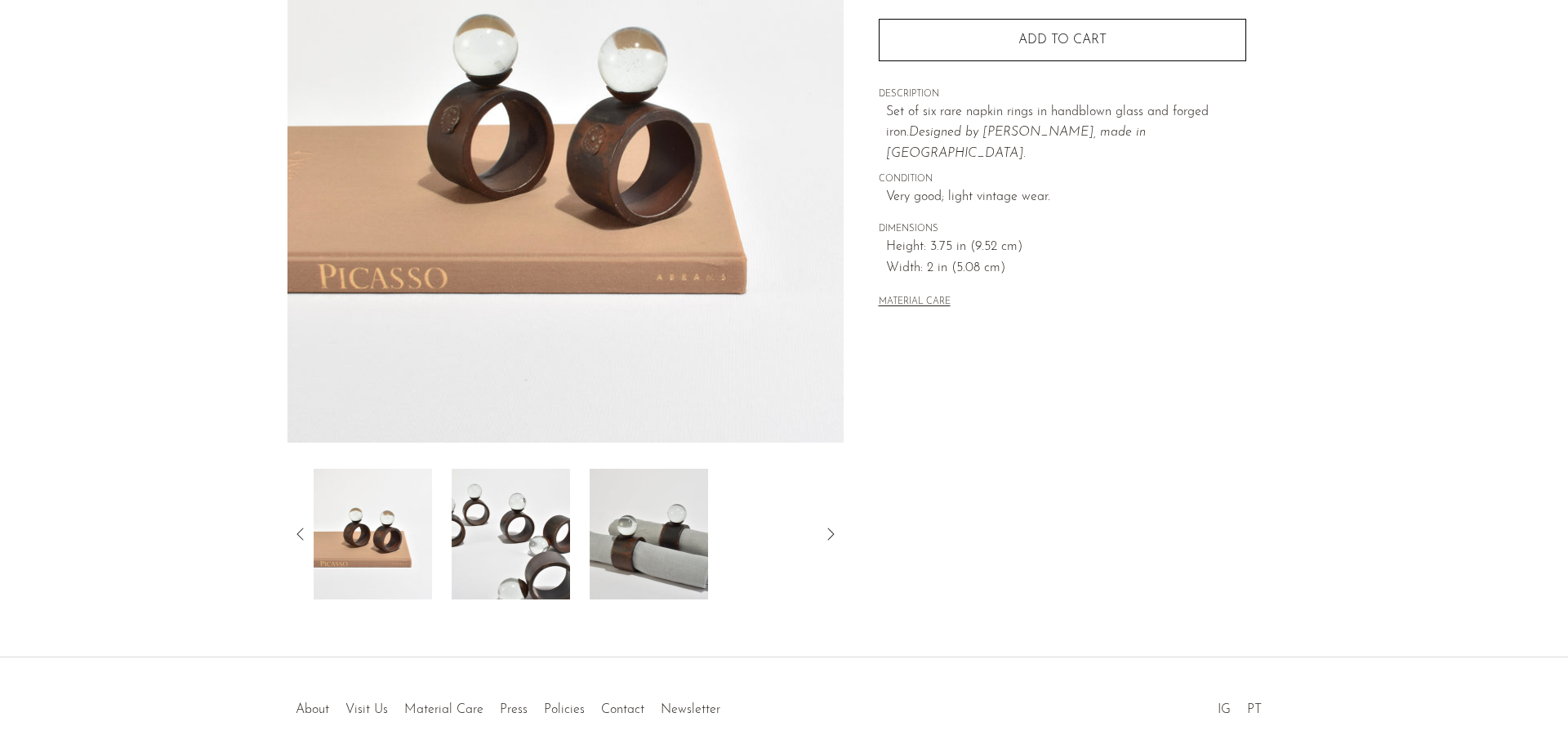
click at [658, 563] on img at bounding box center [649, 534] width 119 height 131
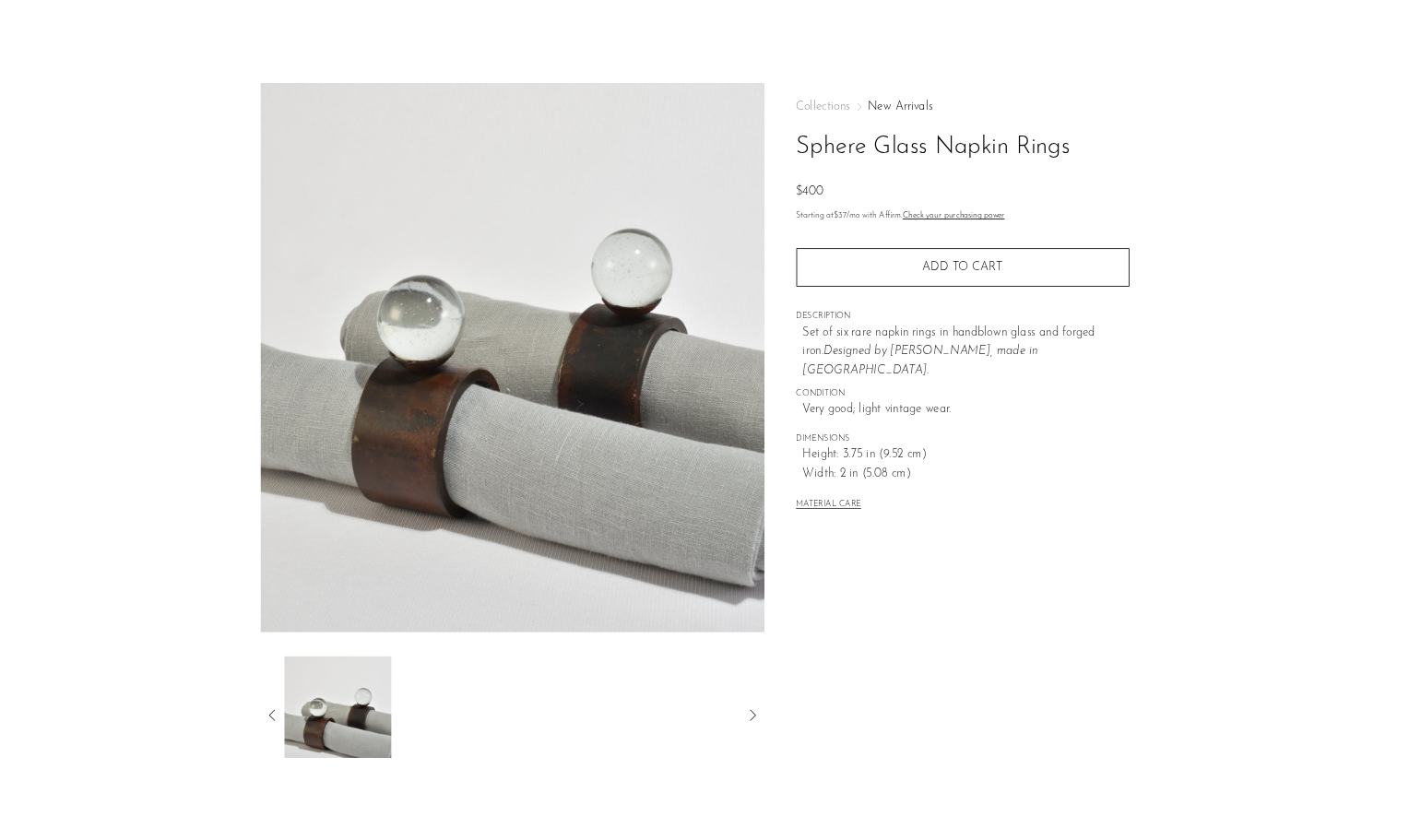
scroll to position [0, 0]
